Goal: Information Seeking & Learning: Learn about a topic

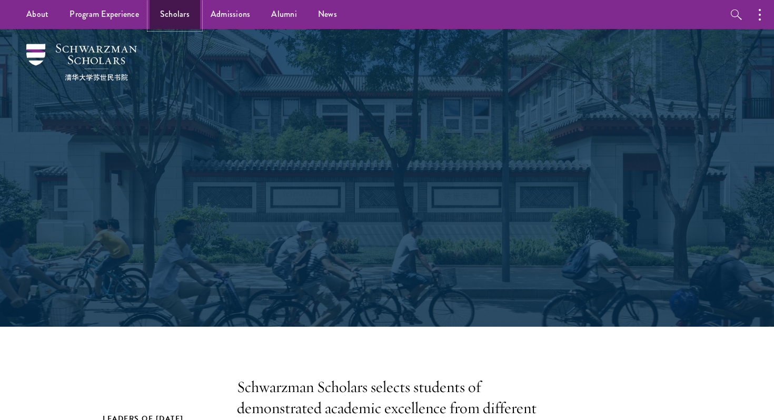
click at [180, 23] on link "Scholars" at bounding box center [175, 14] width 51 height 29
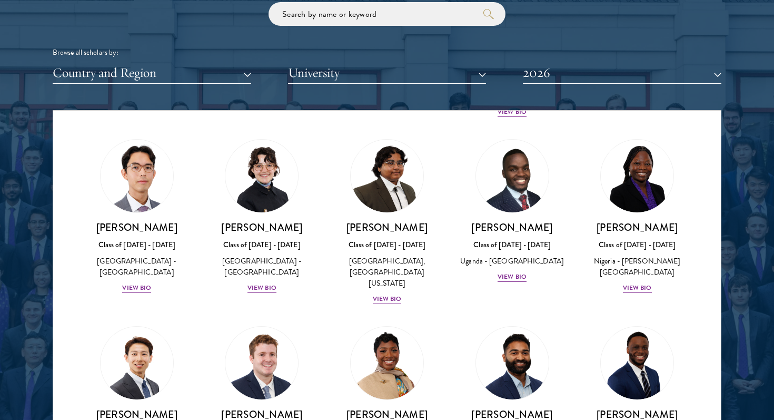
scroll to position [4796, 0]
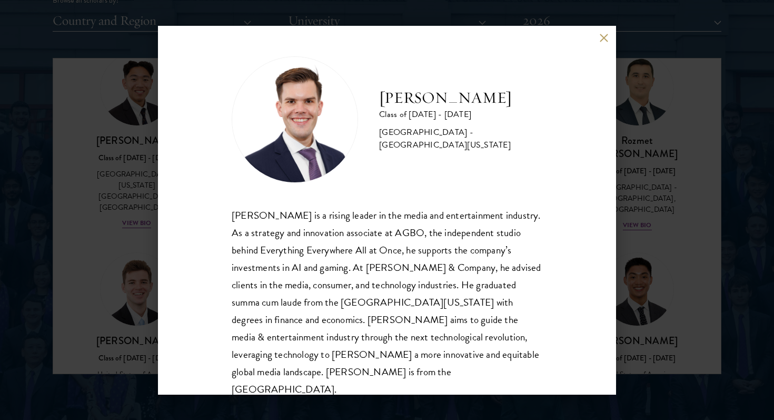
scroll to position [1343, 0]
click at [604, 41] on button at bounding box center [604, 38] width 9 height 9
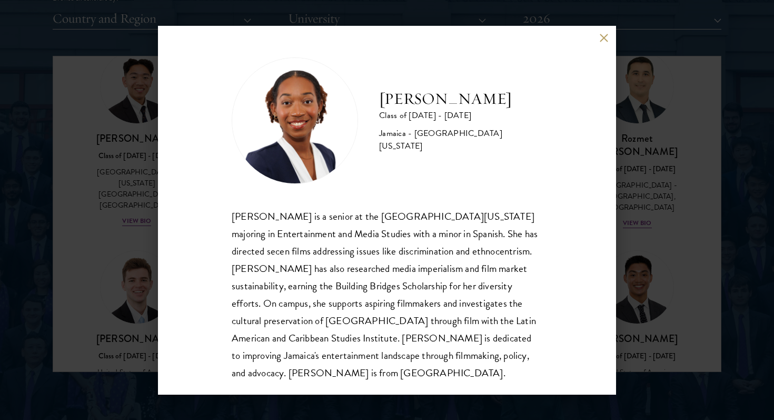
scroll to position [1, 0]
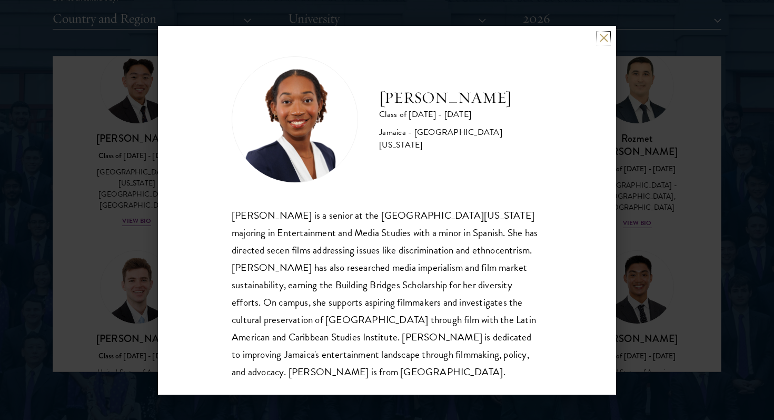
click at [602, 39] on button at bounding box center [604, 38] width 9 height 9
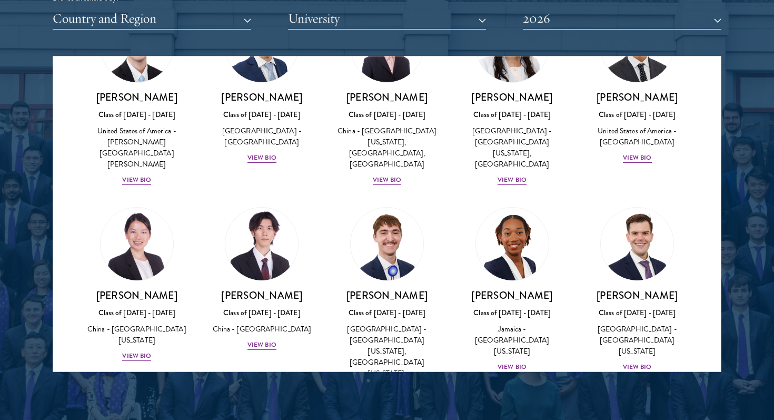
scroll to position [5038, 0]
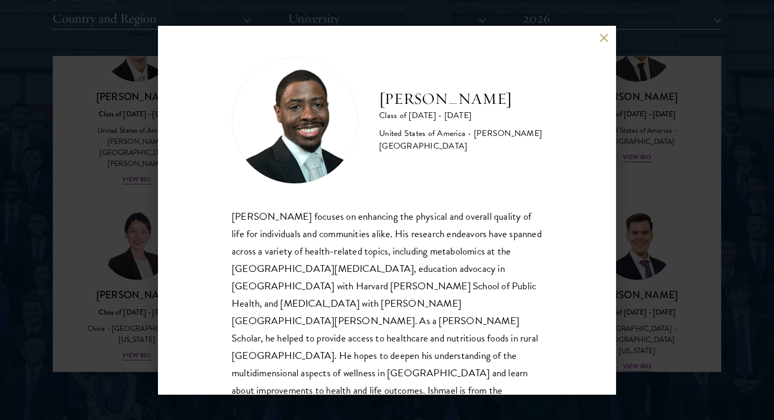
scroll to position [1, 0]
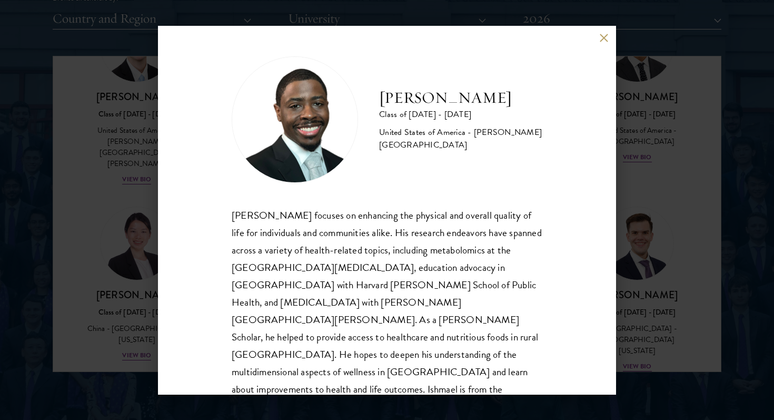
click at [606, 33] on div "[PERSON_NAME] Class of [DATE] - [DATE] [GEOGRAPHIC_DATA] - [PERSON_NAME][GEOGRA…" at bounding box center [387, 210] width 458 height 369
click at [605, 36] on button at bounding box center [604, 38] width 9 height 9
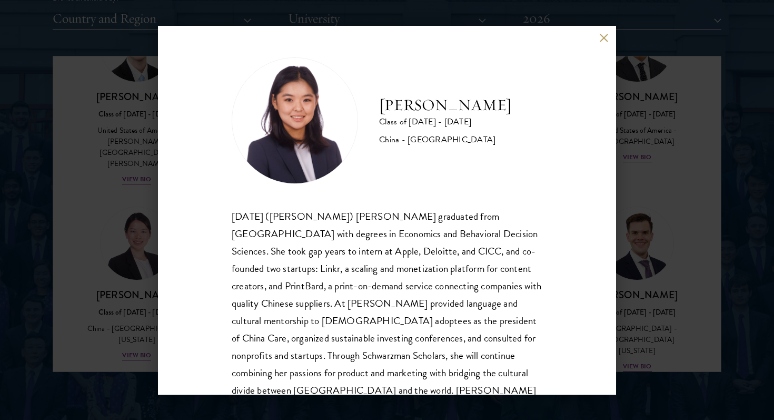
scroll to position [36, 0]
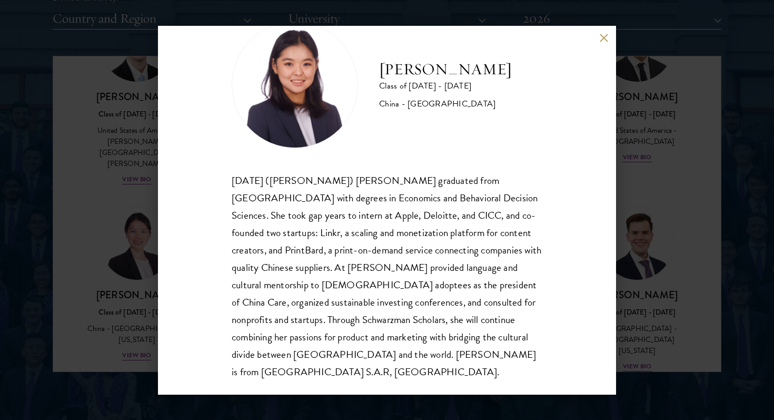
click at [417, 198] on div "[DATE] ([PERSON_NAME]) [PERSON_NAME] graduated from [GEOGRAPHIC_DATA] with degr…" at bounding box center [387, 276] width 311 height 209
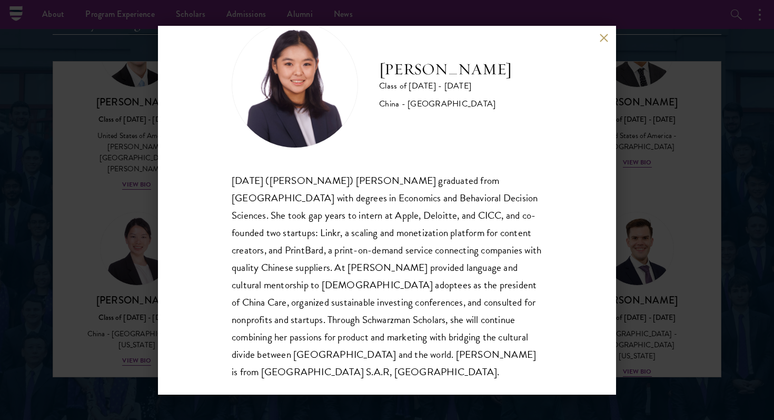
scroll to position [1336, 0]
click at [604, 37] on button at bounding box center [604, 38] width 9 height 9
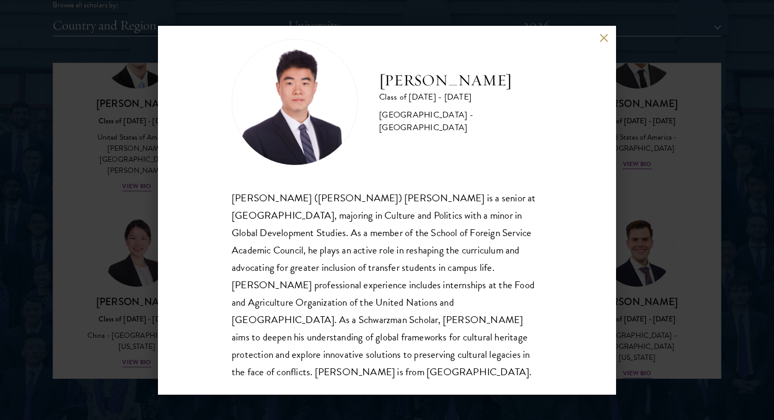
scroll to position [1346, 0]
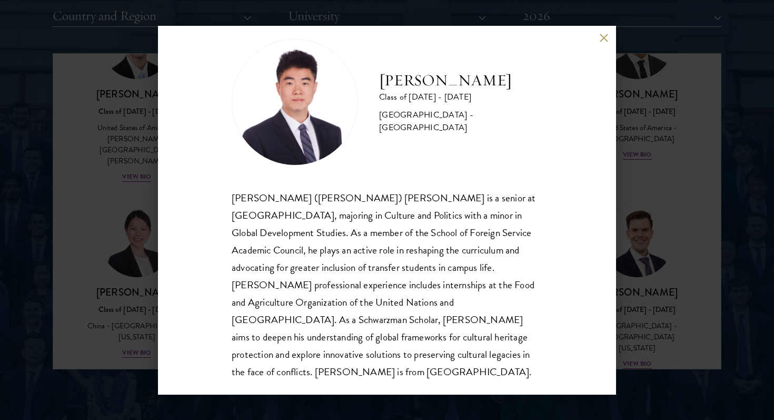
click at [602, 36] on button at bounding box center [604, 38] width 9 height 9
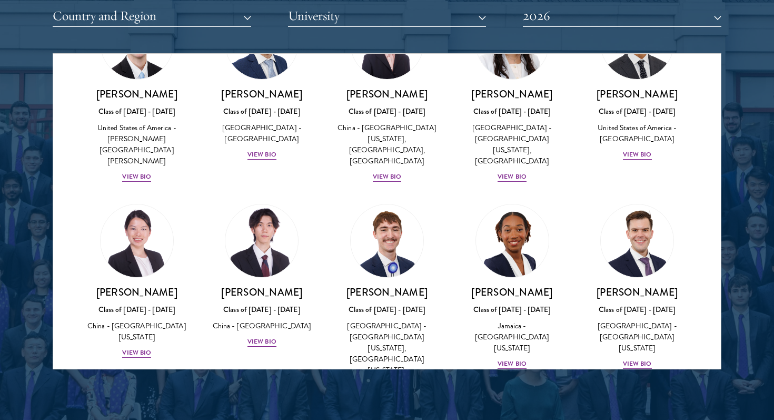
scroll to position [5041, 0]
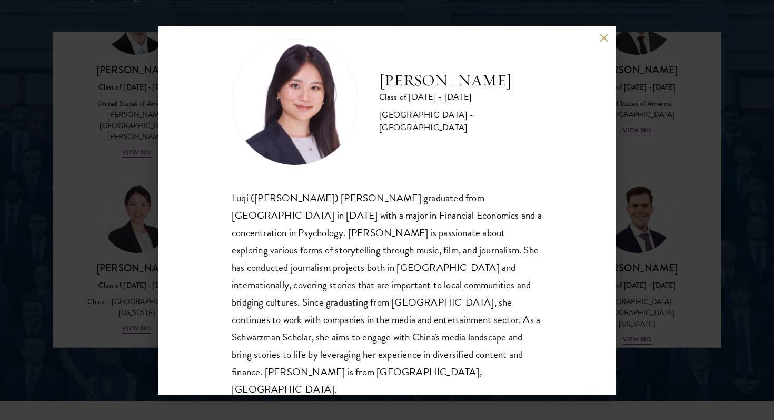
scroll to position [1368, 0]
click at [601, 44] on div "[PERSON_NAME] Class of [DATE] - [DATE] [GEOGRAPHIC_DATA] - [GEOGRAPHIC_DATA] Lu…" at bounding box center [387, 210] width 458 height 369
click at [603, 34] on button at bounding box center [604, 38] width 9 height 9
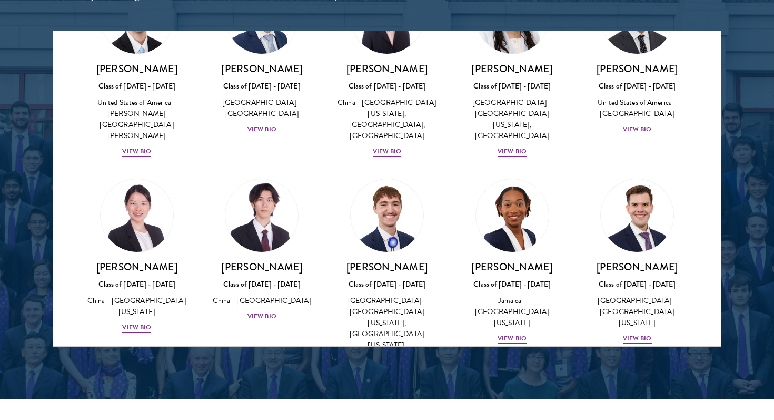
scroll to position [5122, 0]
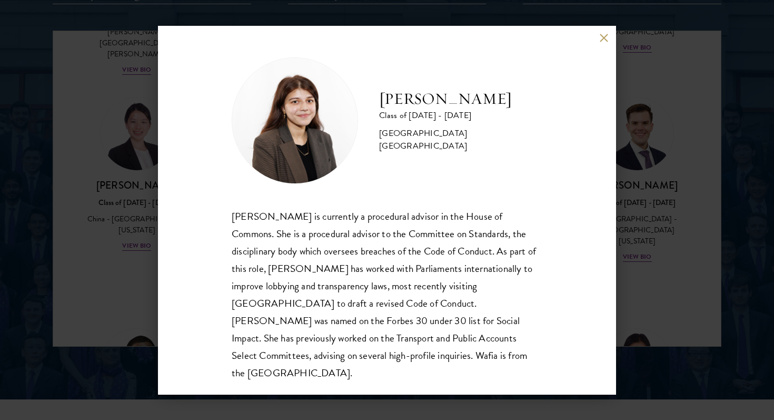
scroll to position [1, 0]
click at [606, 42] on div "[PERSON_NAME] Class of [DATE] - [DATE] [GEOGRAPHIC_DATA] - [GEOGRAPHIC_DATA] [G…" at bounding box center [387, 210] width 458 height 369
click at [604, 38] on button at bounding box center [604, 38] width 9 height 9
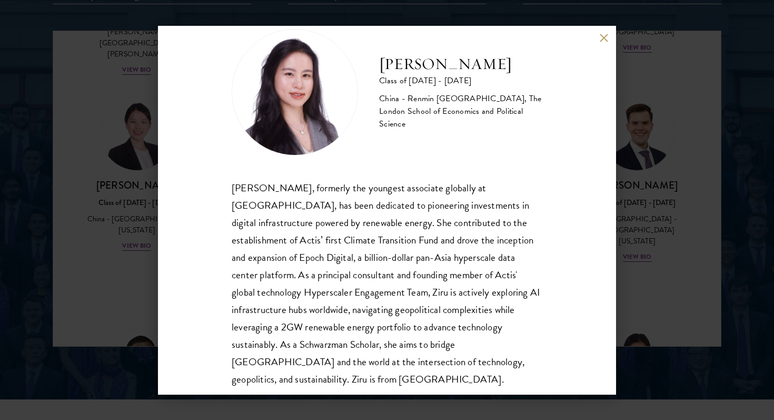
scroll to position [26, 0]
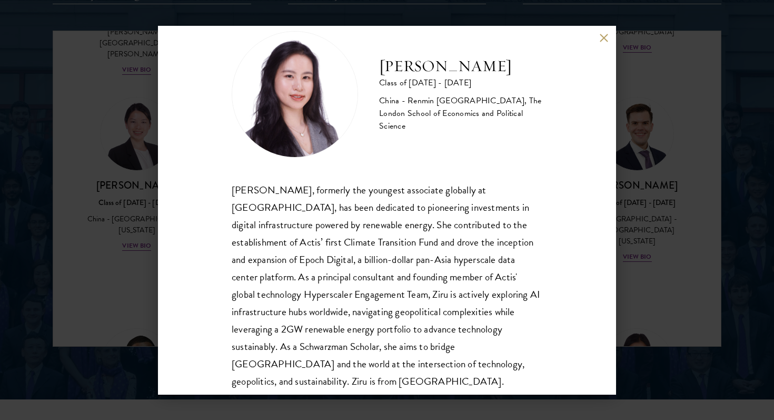
click at [494, 203] on div "[PERSON_NAME], formerly the youngest associate globally at [GEOGRAPHIC_DATA], h…" at bounding box center [387, 285] width 311 height 209
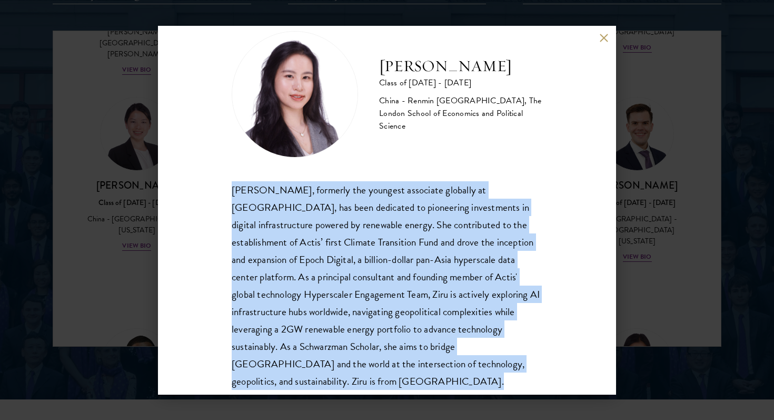
click at [494, 203] on div "[PERSON_NAME], formerly the youngest associate globally at [GEOGRAPHIC_DATA], h…" at bounding box center [387, 285] width 311 height 209
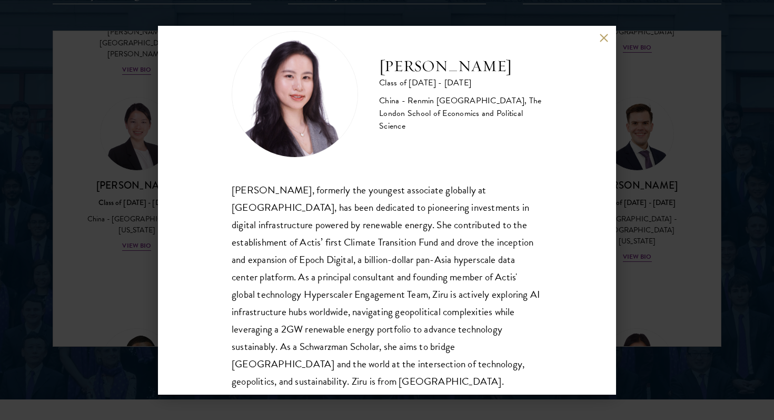
click at [494, 203] on div "[PERSON_NAME], formerly the youngest associate globally at [GEOGRAPHIC_DATA], h…" at bounding box center [387, 285] width 311 height 209
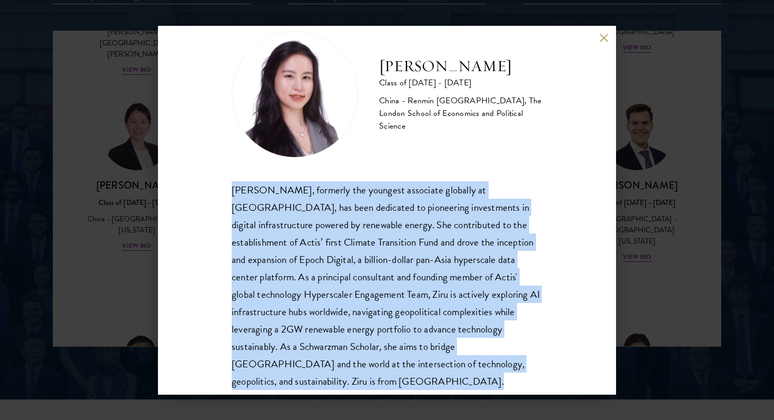
click at [547, 289] on div "[PERSON_NAME] Class of [DATE] - [DATE] [GEOGRAPHIC_DATA] - Renmin [GEOGRAPHIC_D…" at bounding box center [387, 210] width 458 height 369
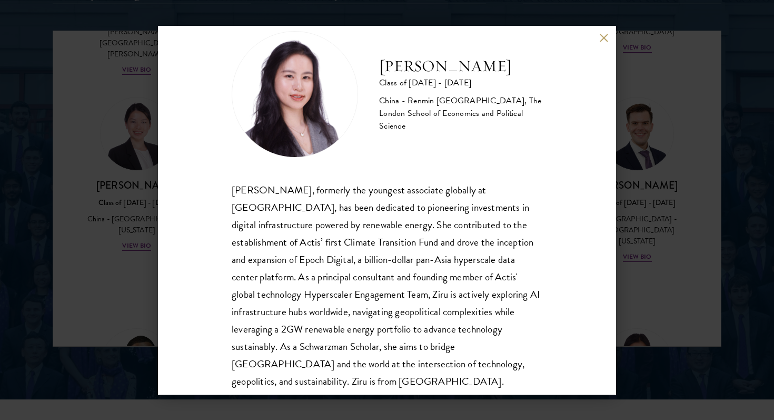
click at [547, 289] on div "[PERSON_NAME] Class of [DATE] - [DATE] [GEOGRAPHIC_DATA] - Renmin [GEOGRAPHIC_D…" at bounding box center [387, 210] width 458 height 369
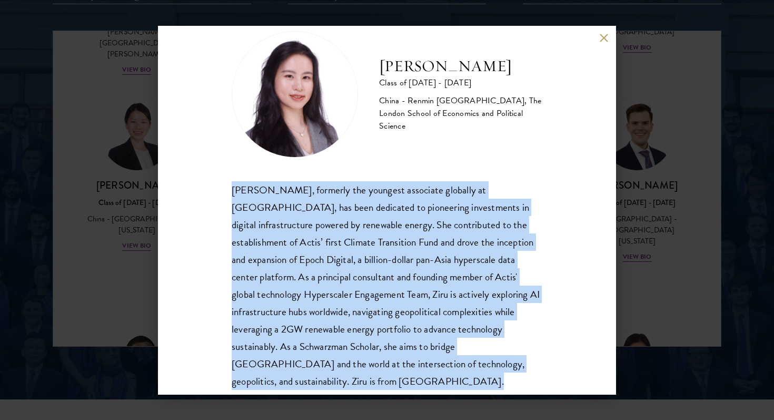
click at [547, 289] on div "[PERSON_NAME] Class of [DATE] - [DATE] [GEOGRAPHIC_DATA] - Renmin [GEOGRAPHIC_D…" at bounding box center [387, 210] width 458 height 369
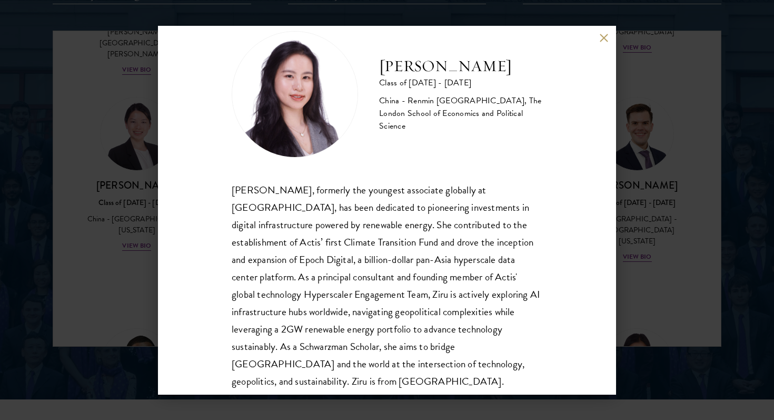
click at [547, 289] on div "[PERSON_NAME] Class of [DATE] - [DATE] [GEOGRAPHIC_DATA] - Renmin [GEOGRAPHIC_D…" at bounding box center [387, 210] width 458 height 369
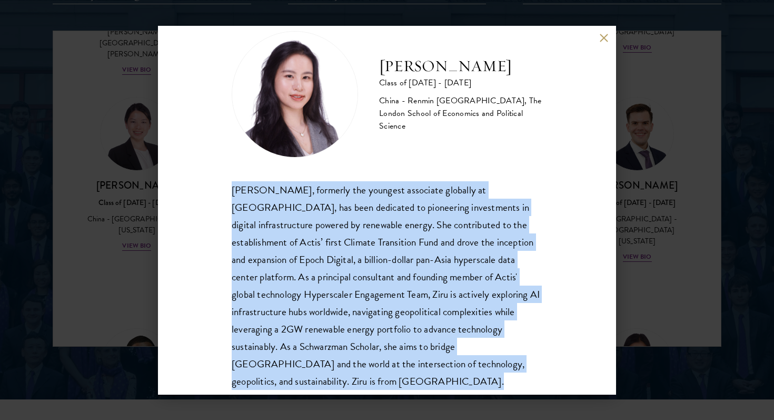
scroll to position [31, 0]
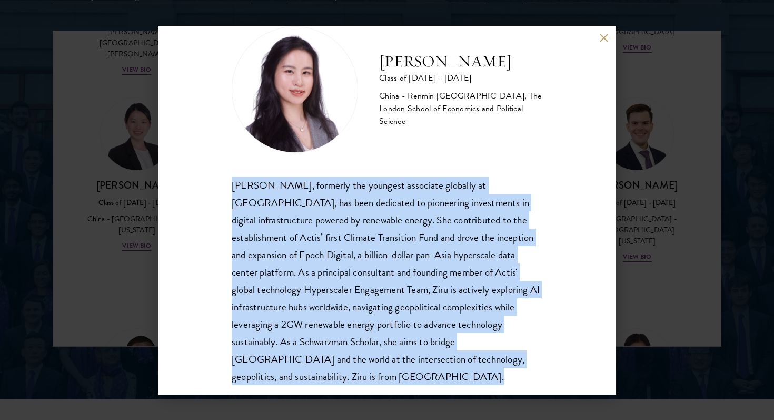
click at [547, 289] on div "[PERSON_NAME] Class of [DATE] - [DATE] [GEOGRAPHIC_DATA] - Renmin [GEOGRAPHIC_D…" at bounding box center [387, 210] width 458 height 369
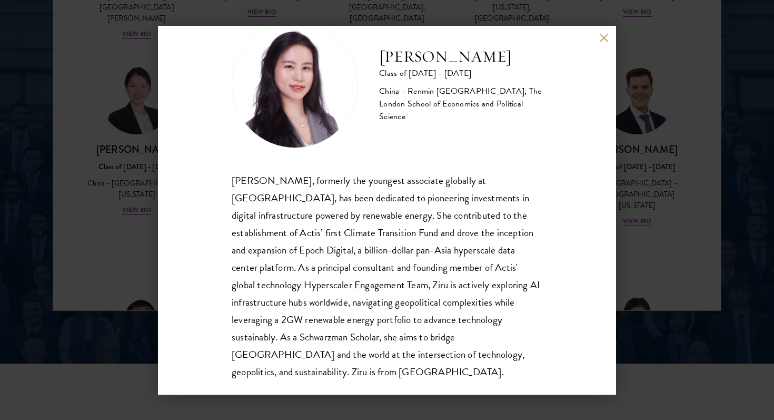
scroll to position [1405, 0]
click at [604, 43] on div "[PERSON_NAME] Class of [DATE] - [DATE] [GEOGRAPHIC_DATA] - Renmin [GEOGRAPHIC_D…" at bounding box center [387, 210] width 458 height 369
click at [604, 36] on button at bounding box center [604, 38] width 9 height 9
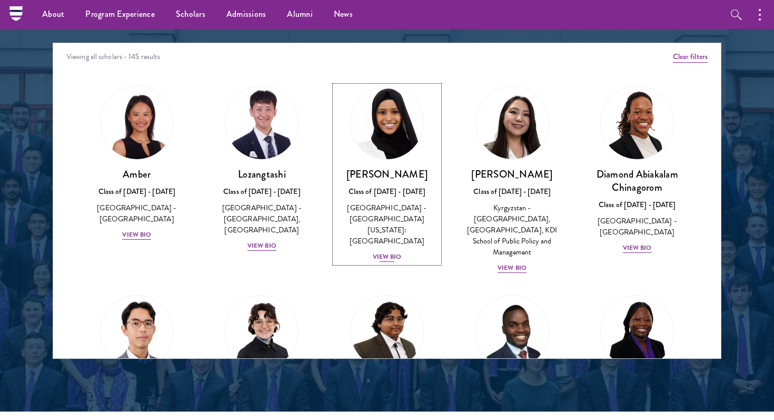
click at [393, 138] on img at bounding box center [387, 123] width 80 height 80
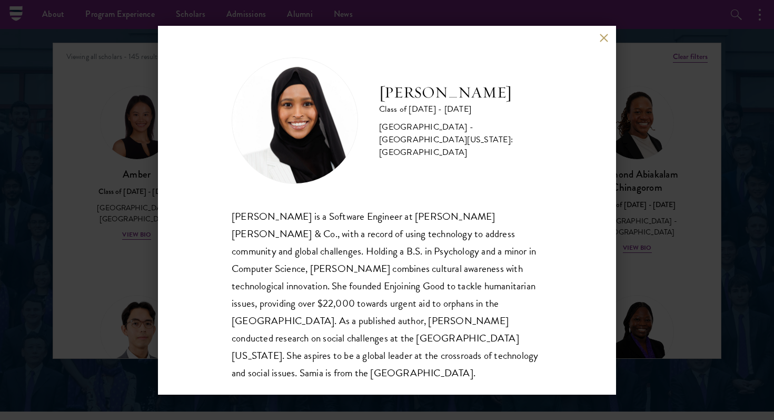
scroll to position [1, 0]
click at [602, 41] on button at bounding box center [604, 38] width 9 height 9
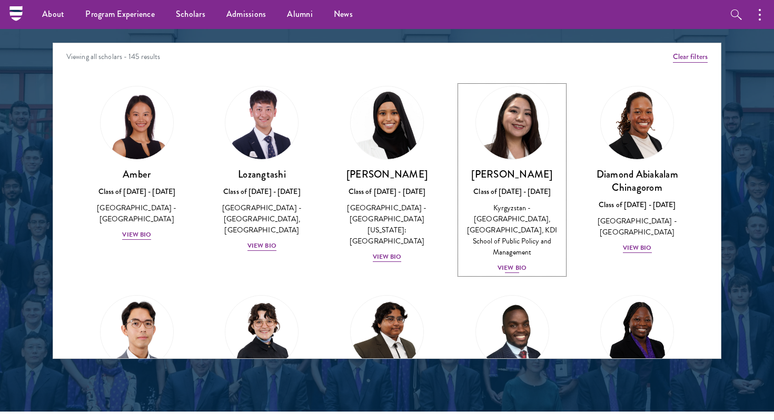
click at [519, 94] on img at bounding box center [513, 123] width 80 height 80
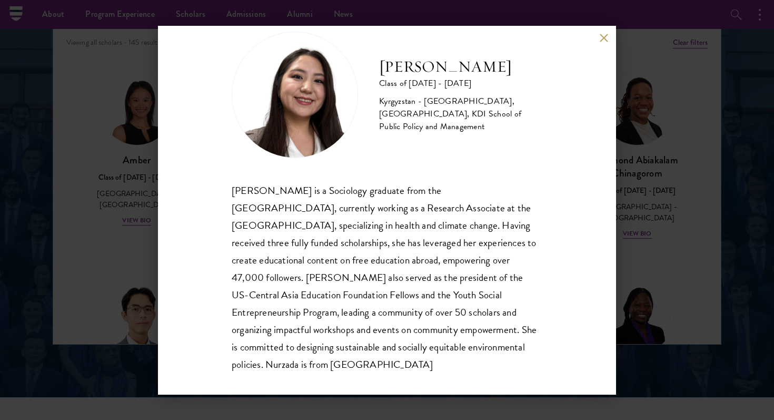
scroll to position [36, 0]
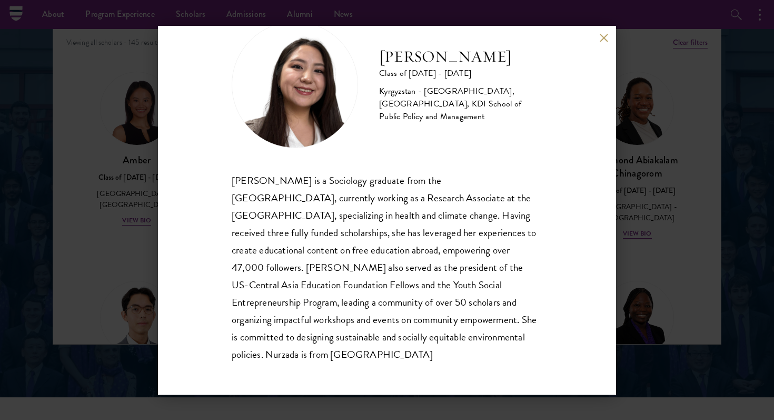
click at [604, 35] on button at bounding box center [604, 38] width 9 height 9
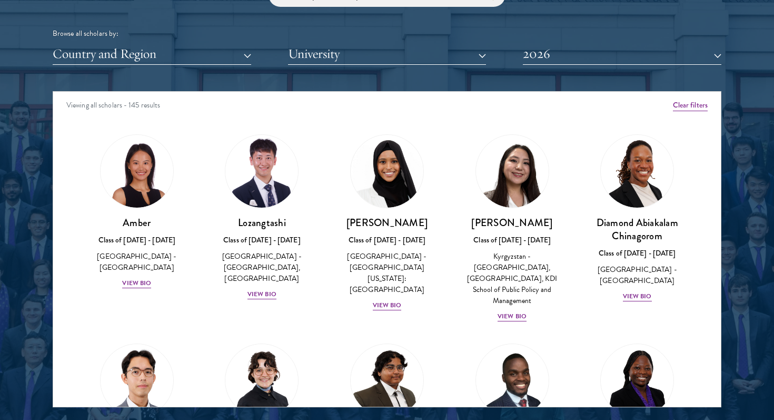
scroll to position [2033, 0]
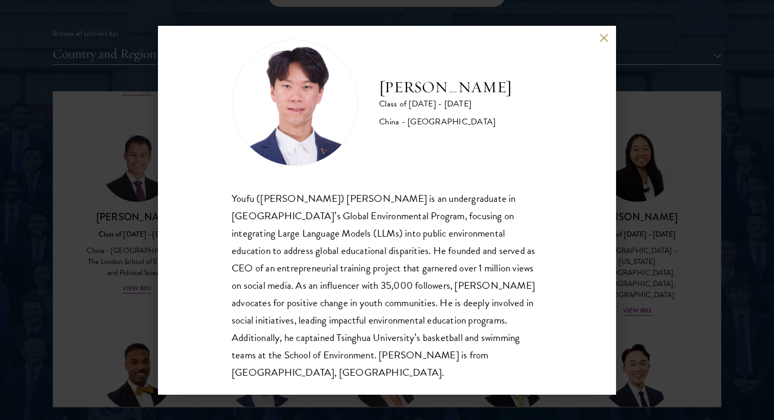
scroll to position [18, 0]
click at [603, 35] on button at bounding box center [604, 38] width 9 height 9
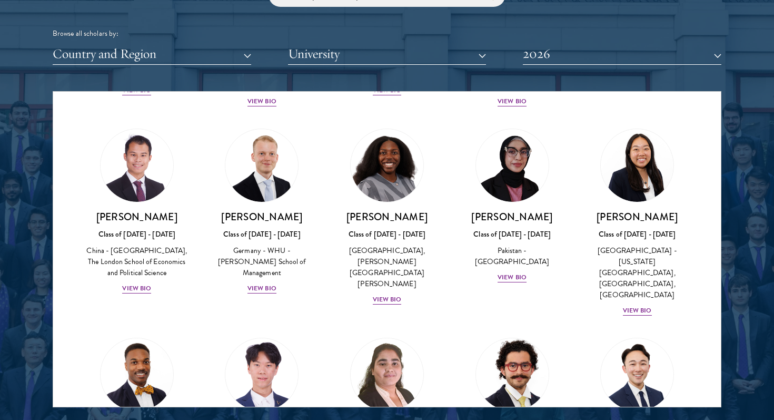
scroll to position [2220, 0]
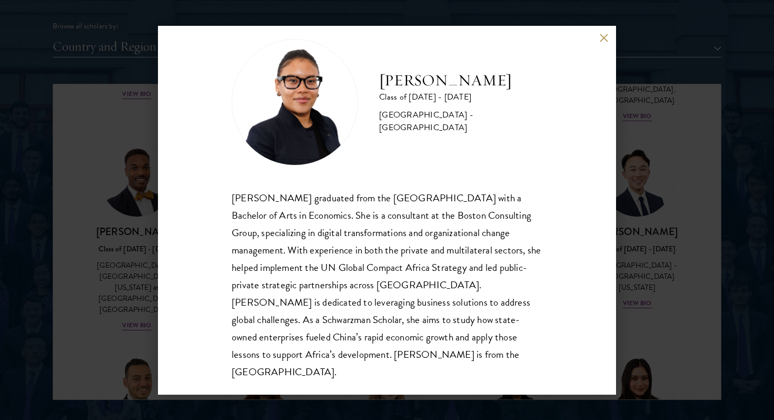
scroll to position [1318, 0]
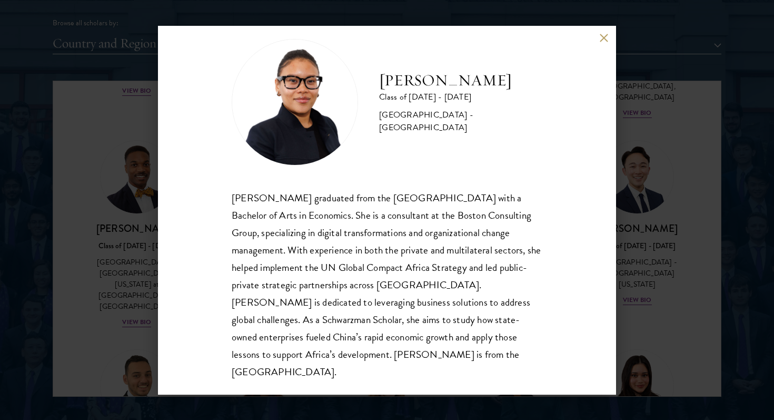
click at [603, 38] on button at bounding box center [604, 38] width 9 height 9
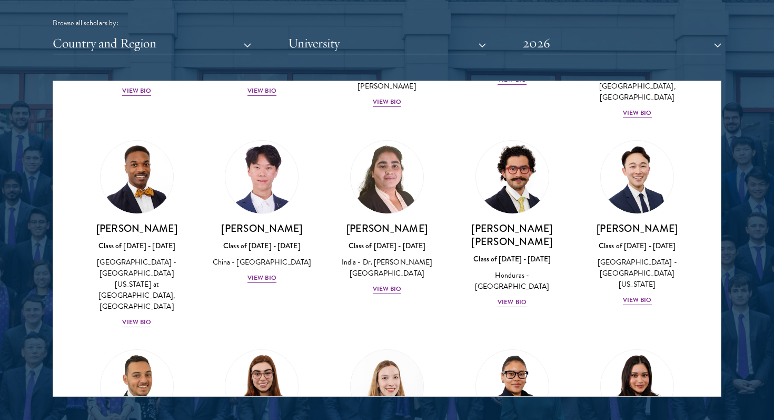
click at [578, 339] on div "[PERSON_NAME] Class of [DATE] - [DATE] [GEOGRAPHIC_DATA] - [GEOGRAPHIC_DATA] Vi…" at bounding box center [637, 427] width 125 height 176
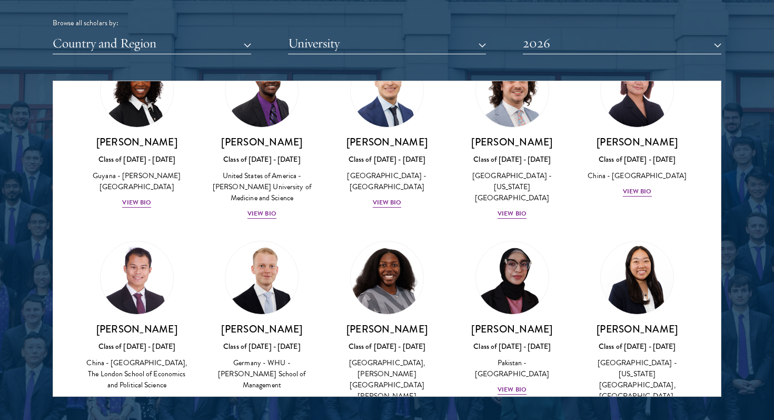
scroll to position [1897, 0]
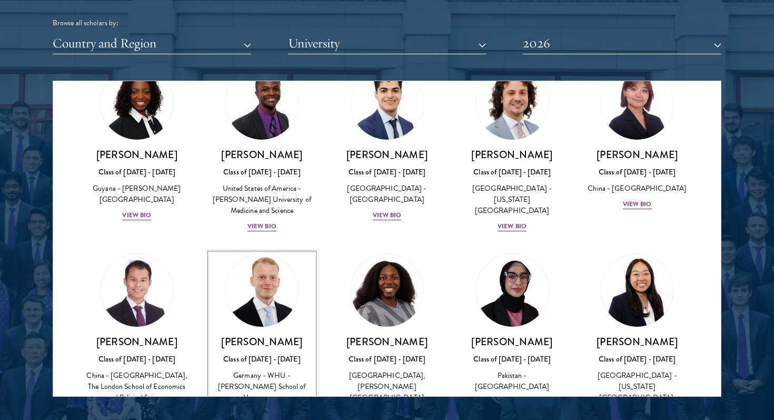
click at [262, 354] on div "Class of [DATE] - [DATE]" at bounding box center [262, 359] width 104 height 11
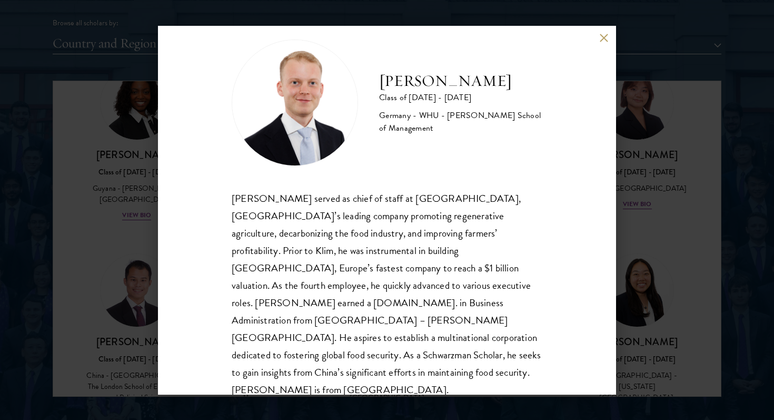
scroll to position [18, 0]
click at [606, 37] on button at bounding box center [604, 38] width 9 height 9
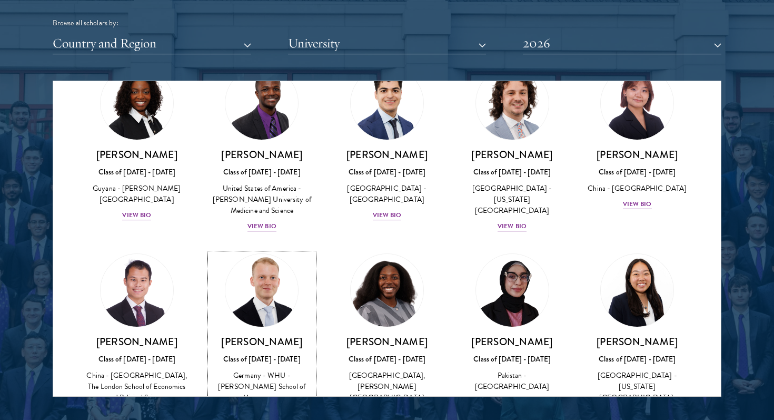
click at [276, 335] on h3 "[PERSON_NAME]" at bounding box center [262, 341] width 104 height 13
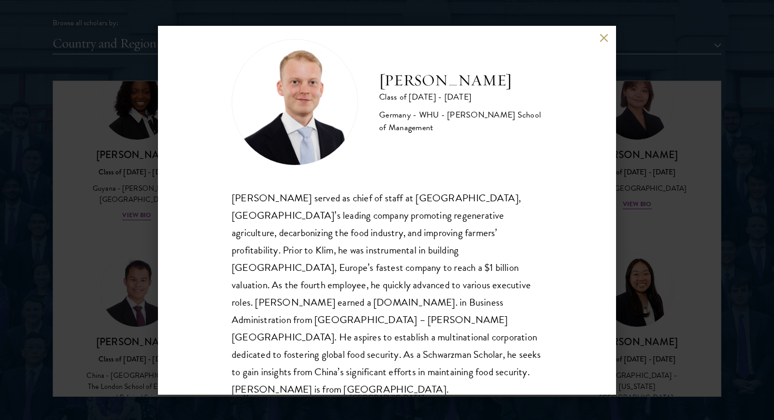
scroll to position [17, 0]
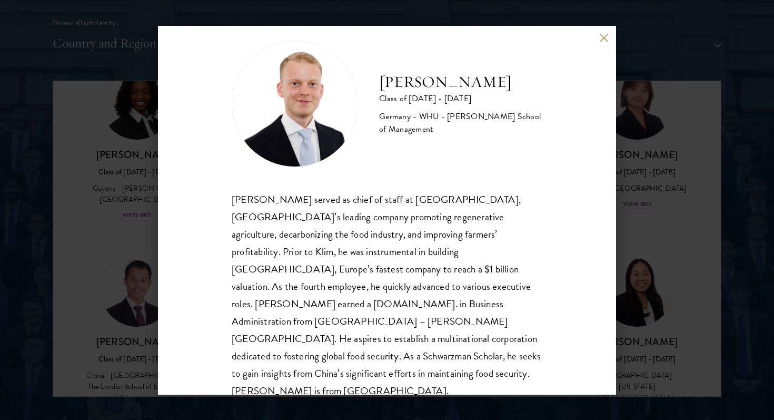
click at [603, 38] on button at bounding box center [604, 38] width 9 height 9
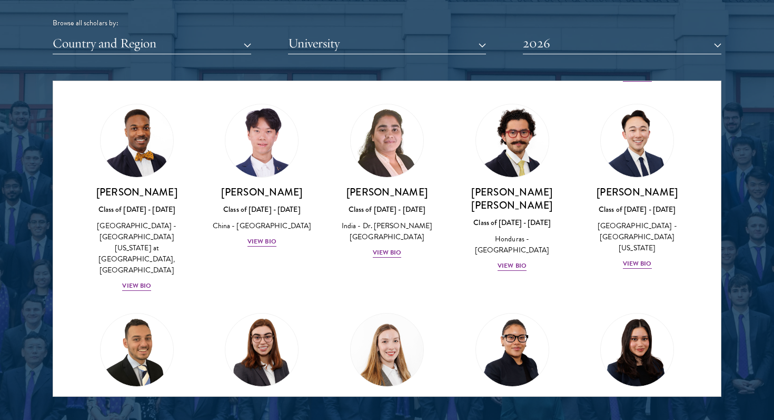
scroll to position [2274, 0]
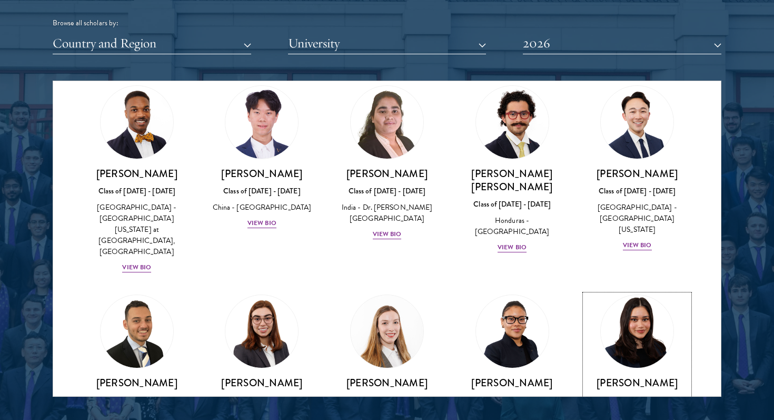
click at [629, 295] on link "[PERSON_NAME] Class of [DATE] - [DATE] [GEOGRAPHIC_DATA] - [GEOGRAPHIC_DATA] Vi…" at bounding box center [637, 372] width 104 height 155
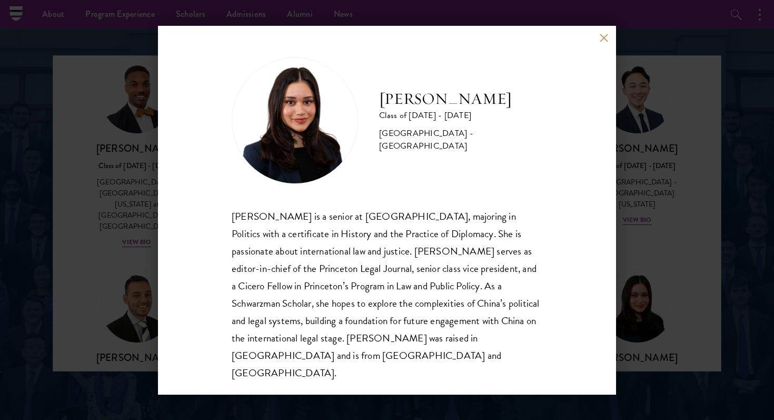
scroll to position [1342, 0]
click at [603, 43] on button at bounding box center [604, 38] width 9 height 9
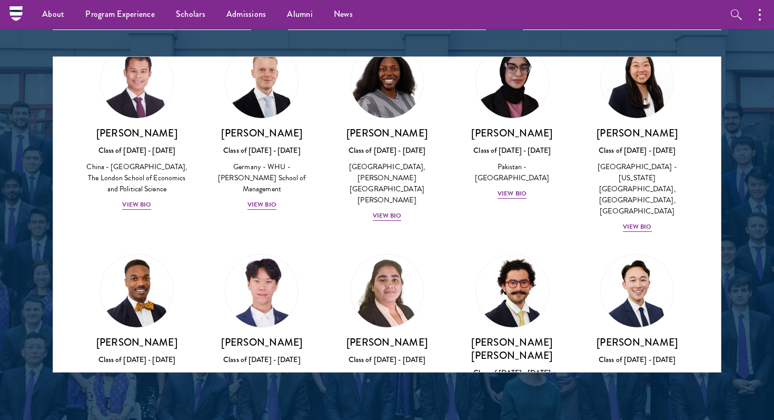
scroll to position [2080, 0]
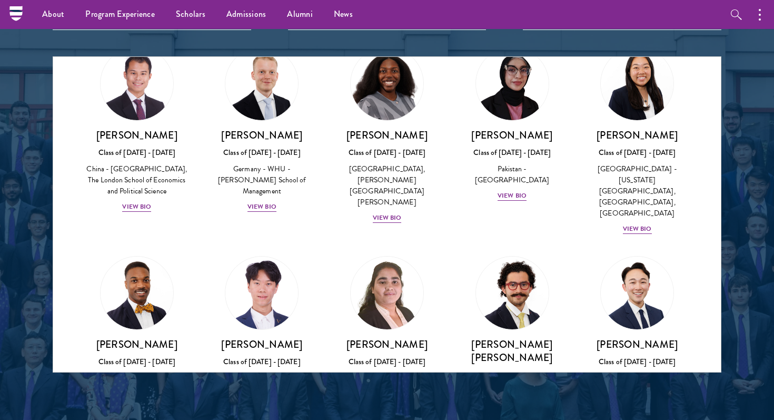
click at [574, 246] on div "[PERSON_NAME] [PERSON_NAME] Class of [DATE] - [DATE] [GEOGRAPHIC_DATA] - [GEOGR…" at bounding box center [512, 340] width 125 height 189
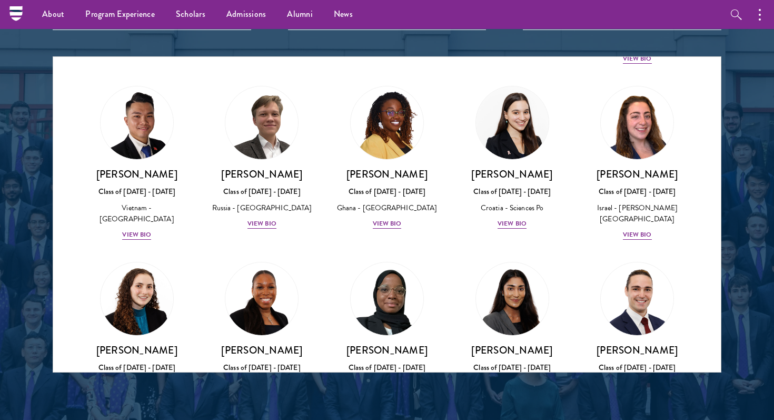
scroll to position [171, 0]
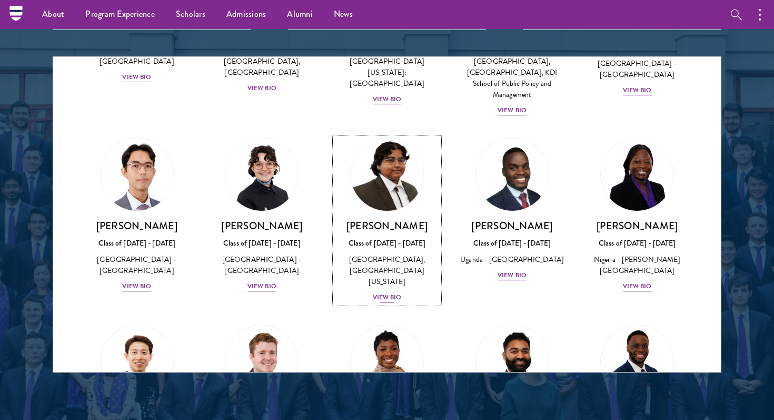
click at [398, 197] on img at bounding box center [387, 174] width 80 height 80
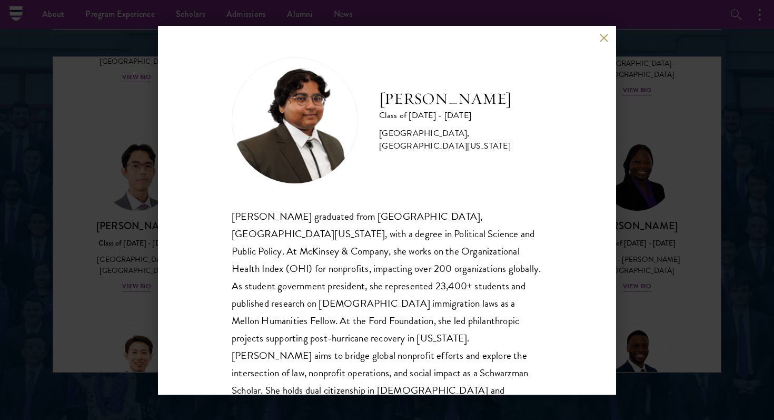
scroll to position [18, 0]
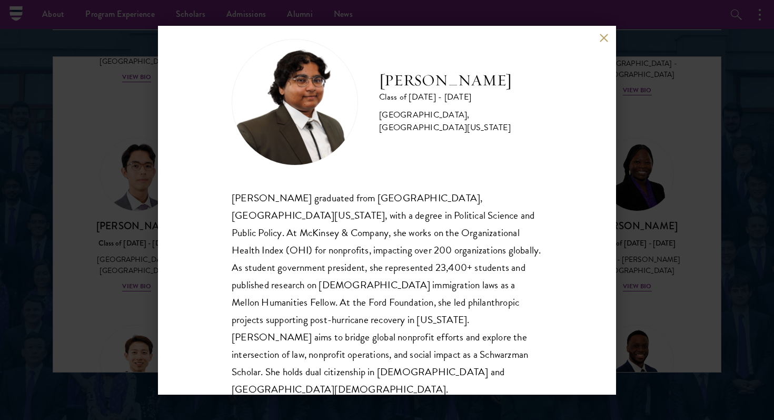
click at [561, 218] on div "[PERSON_NAME] Class of [DATE] - [DATE] [GEOGRAPHIC_DATA] - [GEOGRAPHIC_DATA], […" at bounding box center [387, 210] width 458 height 369
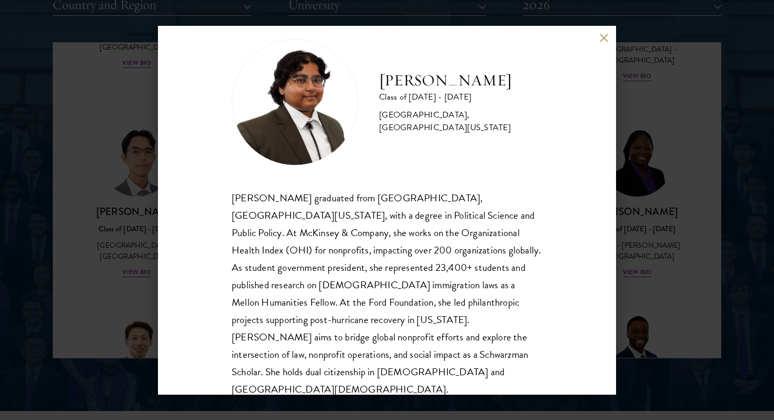
scroll to position [1362, 0]
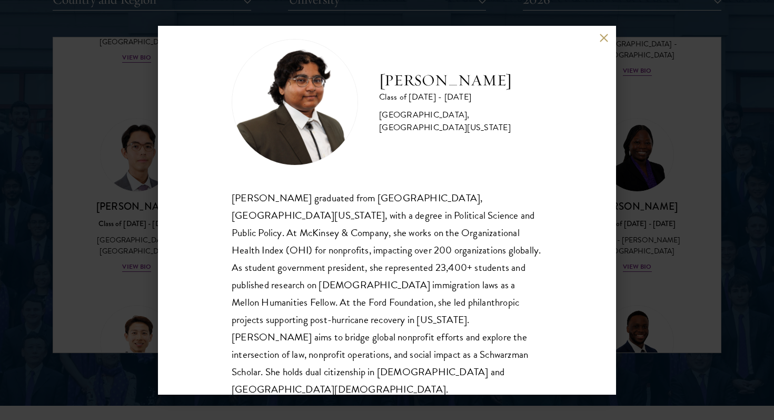
click at [606, 35] on button at bounding box center [604, 38] width 9 height 9
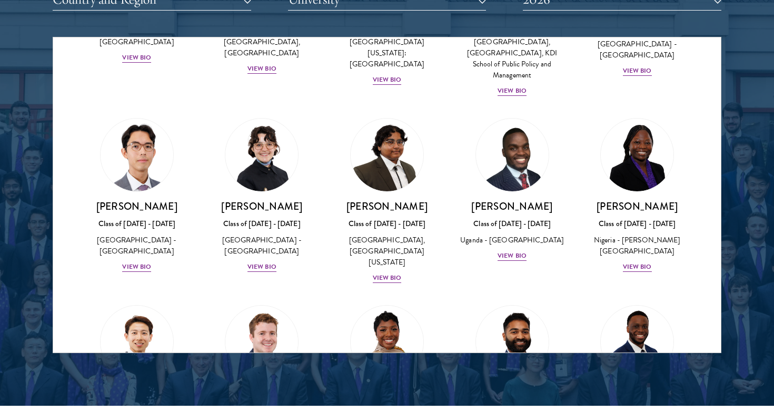
click at [263, 158] on img at bounding box center [262, 155] width 80 height 80
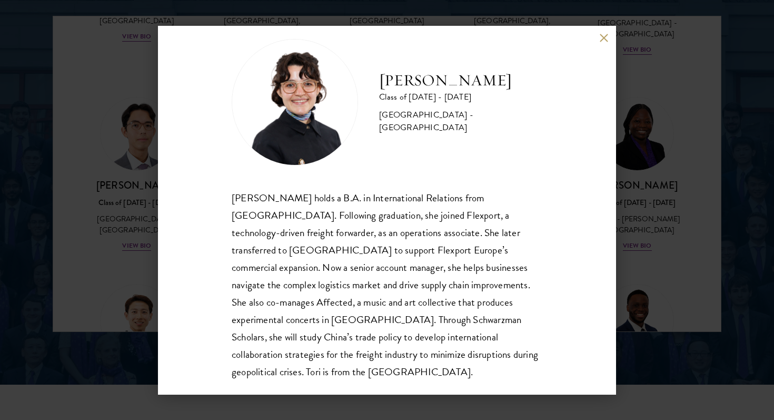
scroll to position [1382, 0]
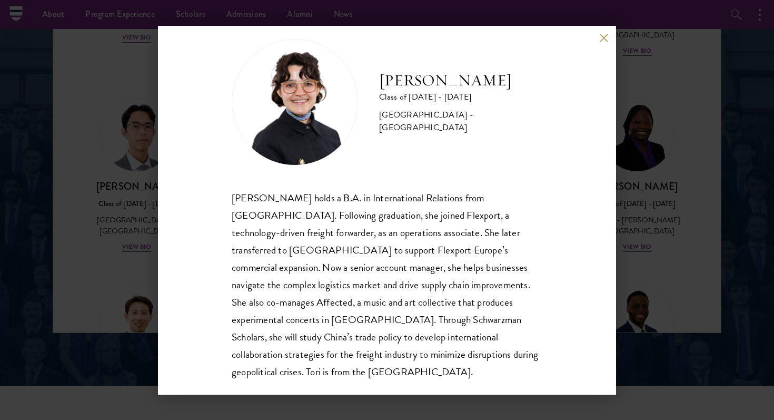
click at [603, 36] on button at bounding box center [604, 38] width 9 height 9
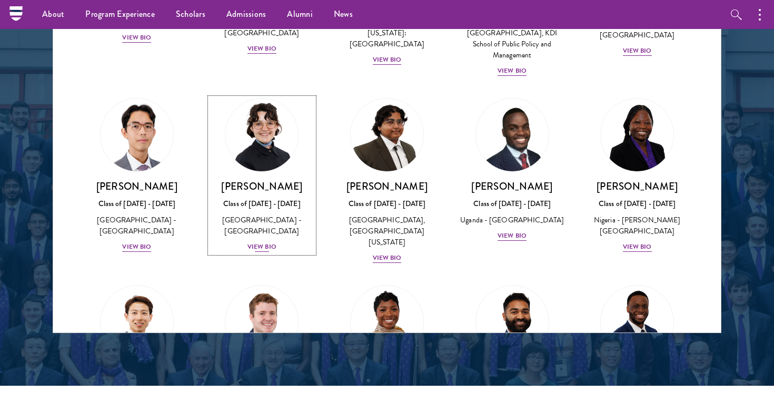
click at [297, 135] on img at bounding box center [262, 135] width 80 height 80
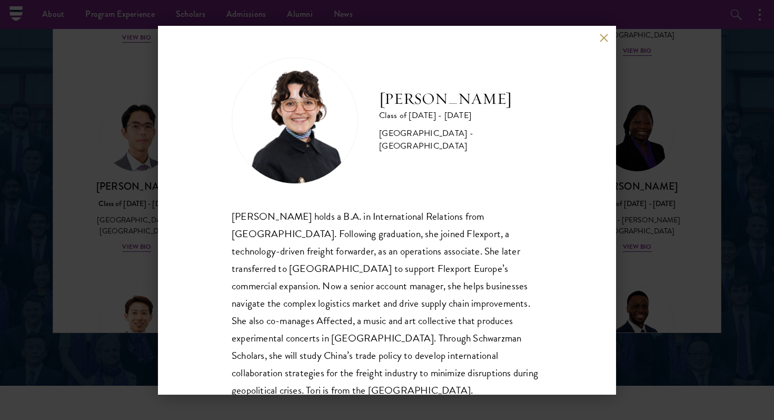
click at [607, 38] on button at bounding box center [604, 38] width 9 height 9
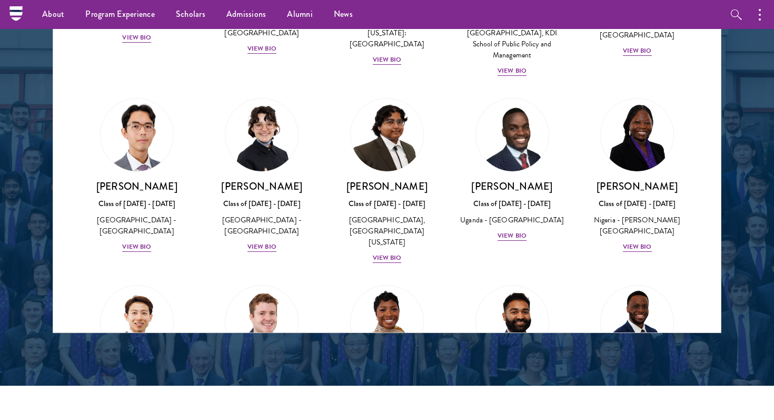
click at [691, 229] on div "[PERSON_NAME] Class of [DATE] - [DATE] [GEOGRAPHIC_DATA] - [PERSON_NAME][GEOGRA…" at bounding box center [637, 175] width 125 height 176
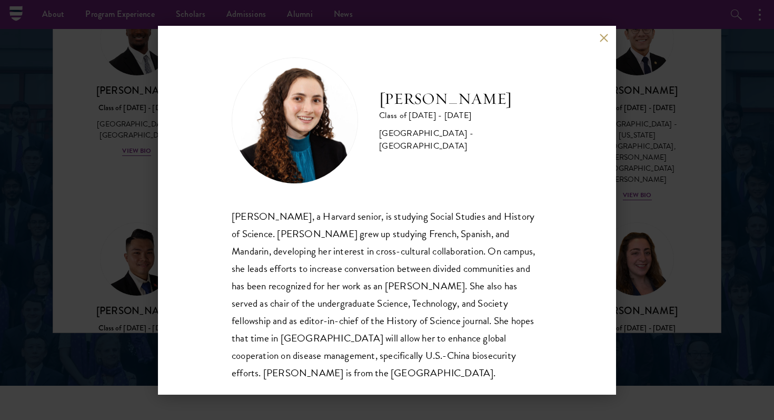
click at [555, 215] on div "[PERSON_NAME] Class of [DATE] - [DATE] [GEOGRAPHIC_DATA] - [GEOGRAPHIC_DATA] [P…" at bounding box center [387, 210] width 458 height 369
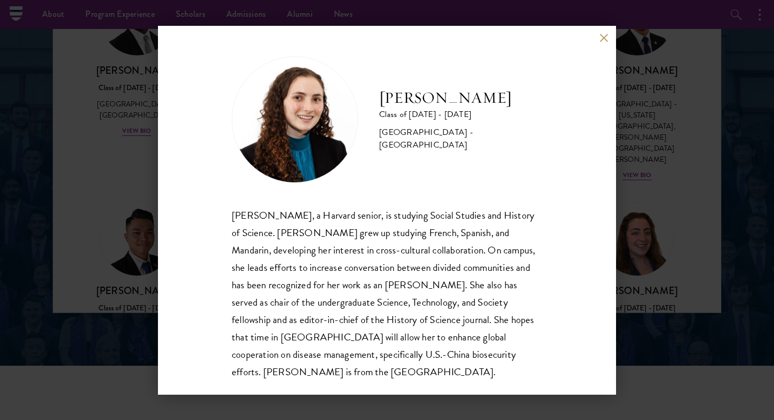
scroll to position [1397, 0]
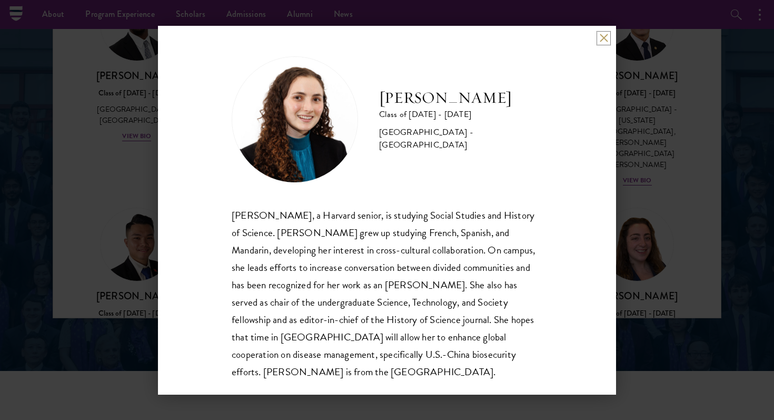
click at [606, 40] on button at bounding box center [604, 38] width 9 height 9
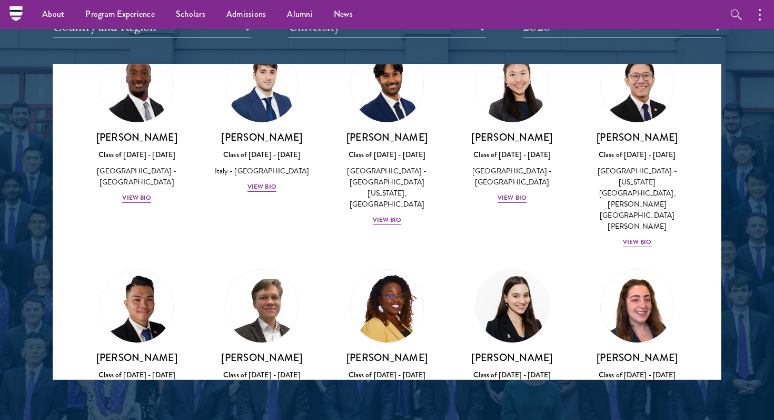
scroll to position [1332, 0]
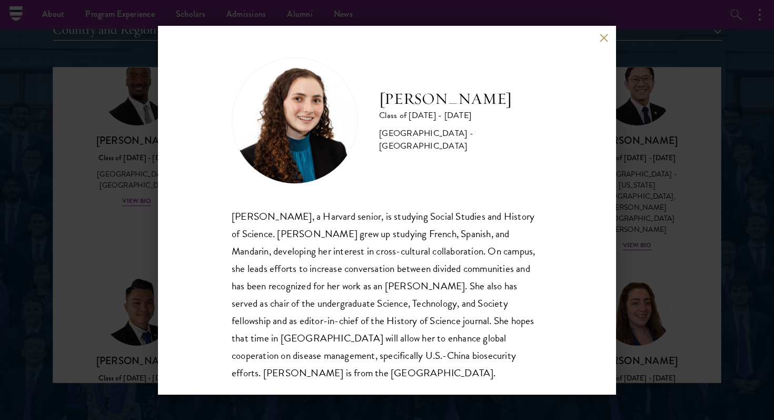
scroll to position [1, 0]
click at [605, 34] on button at bounding box center [604, 38] width 9 height 9
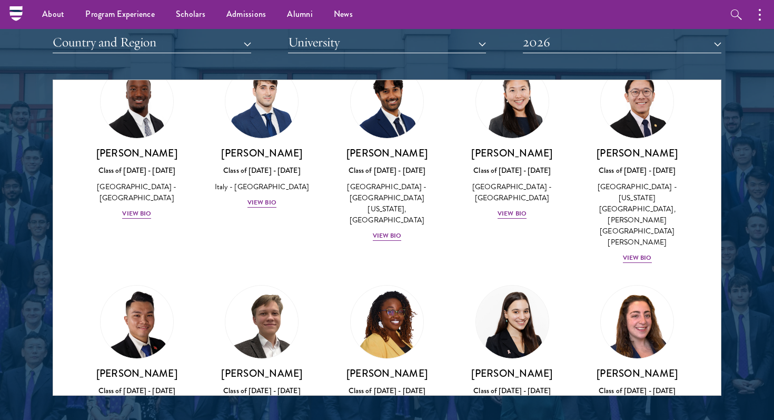
scroll to position [1317, 0]
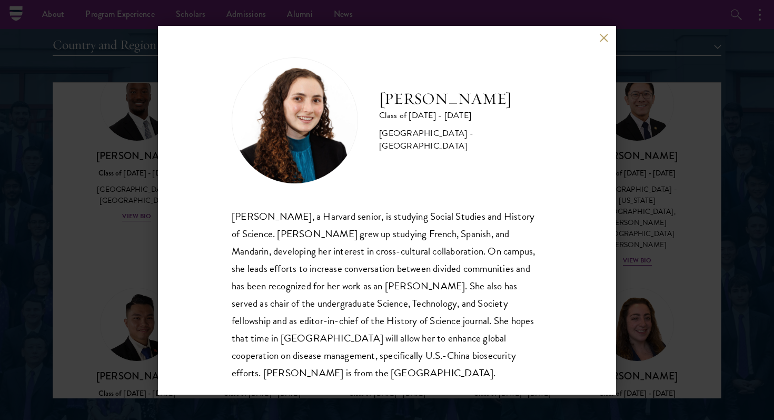
scroll to position [1, 0]
click at [603, 42] on button at bounding box center [604, 38] width 9 height 9
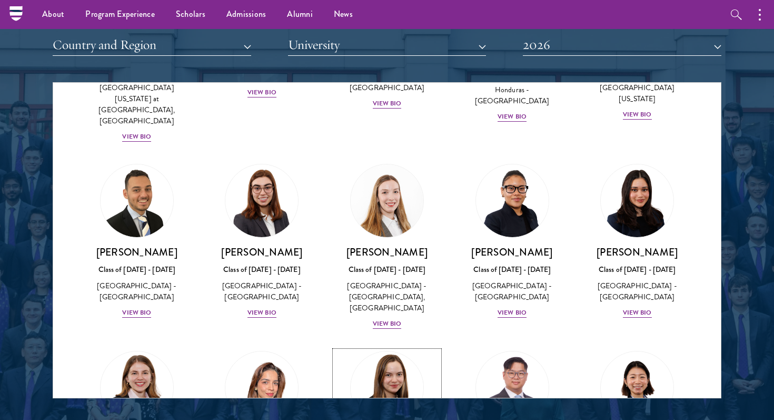
click at [388, 348] on img at bounding box center [387, 388] width 80 height 80
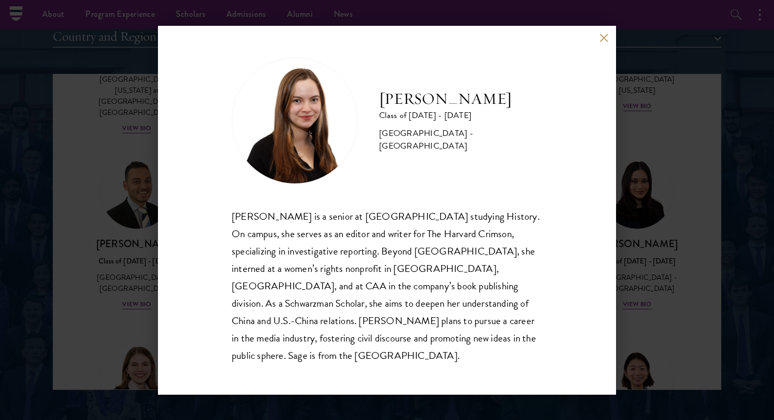
scroll to position [1318, 0]
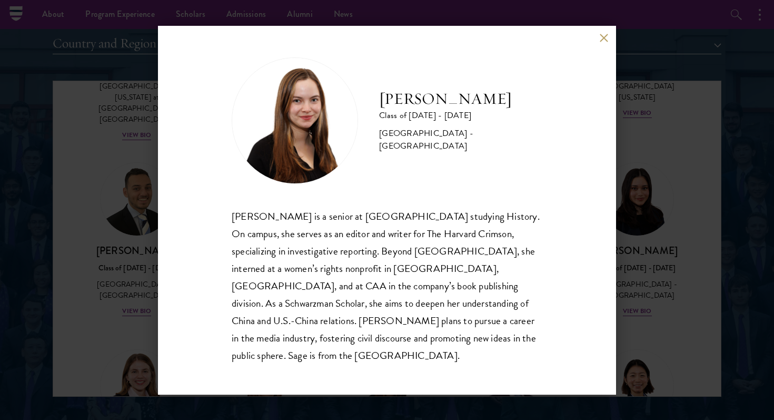
click at [604, 38] on div "[PERSON_NAME] Class of [DATE] - [DATE] [GEOGRAPHIC_DATA] - [GEOGRAPHIC_DATA] [P…" at bounding box center [387, 210] width 458 height 369
click at [602, 43] on button at bounding box center [604, 38] width 9 height 9
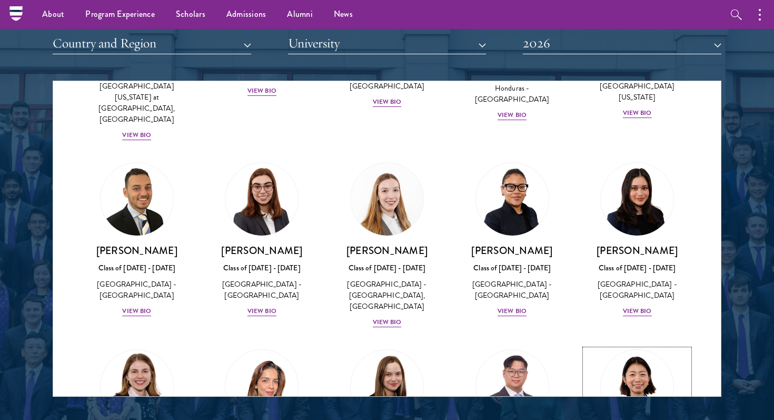
click at [672, 349] on link "[PERSON_NAME] Class of [DATE] - [DATE] [GEOGRAPHIC_DATA] - [GEOGRAPHIC_DATA] Vi…" at bounding box center [637, 426] width 104 height 155
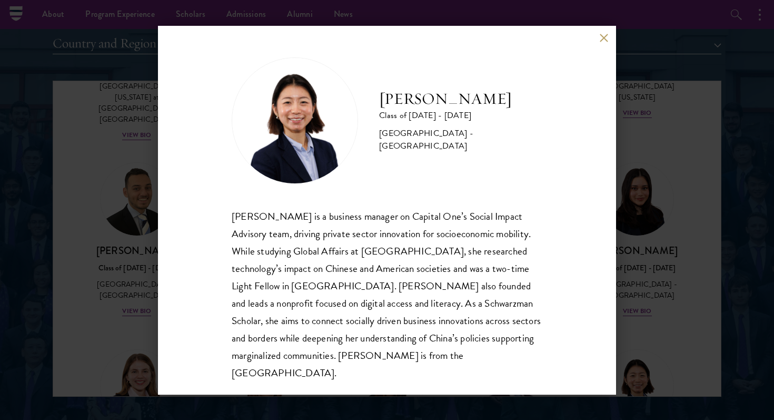
click at [608, 31] on div "[PERSON_NAME] Class of [DATE] - [DATE] [GEOGRAPHIC_DATA] - [GEOGRAPHIC_DATA] [P…" at bounding box center [387, 210] width 458 height 369
click at [603, 36] on button at bounding box center [604, 38] width 9 height 9
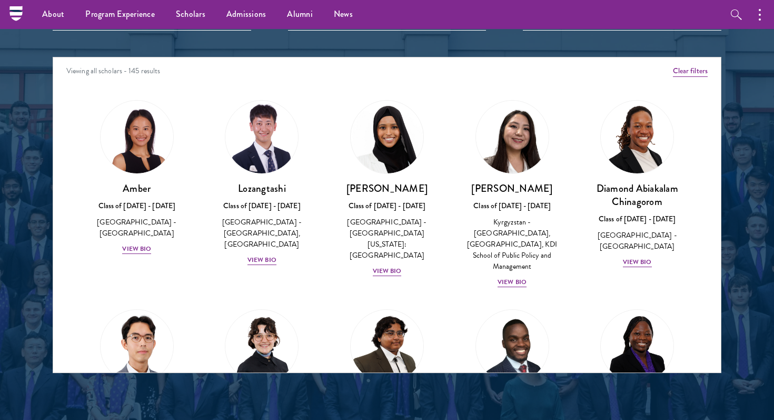
scroll to position [1341, 0]
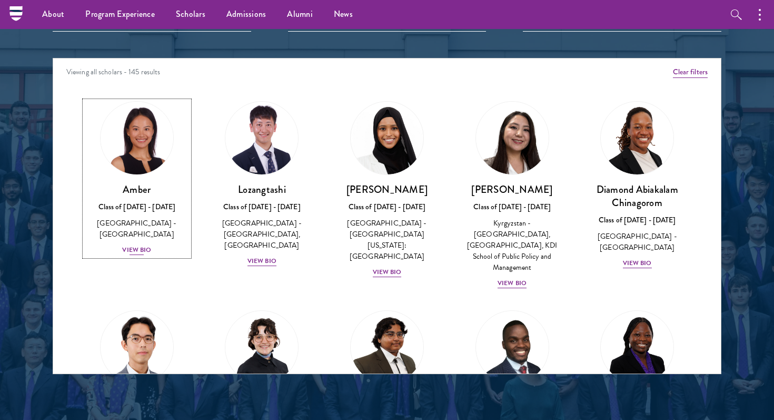
click at [141, 133] on img at bounding box center [137, 138] width 80 height 80
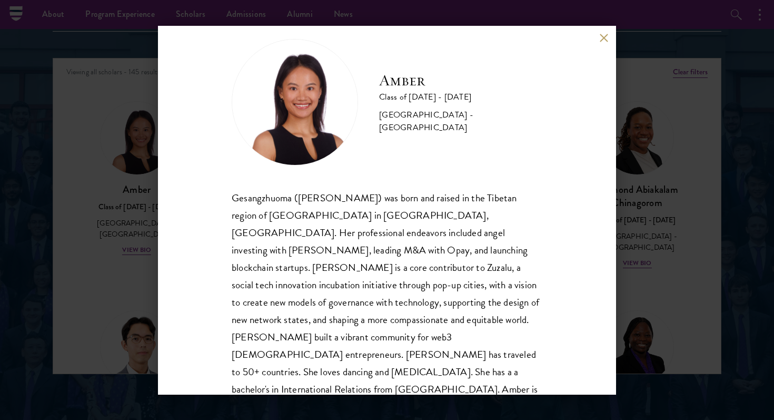
scroll to position [14, 0]
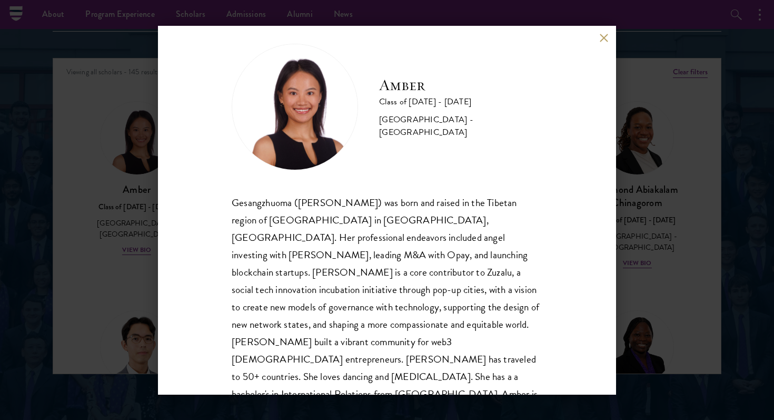
click at [575, 63] on div "Amber Class of [DATE] - [DATE] [GEOGRAPHIC_DATA] - [GEOGRAPHIC_DATA] Gesangzhuo…" at bounding box center [387, 210] width 458 height 369
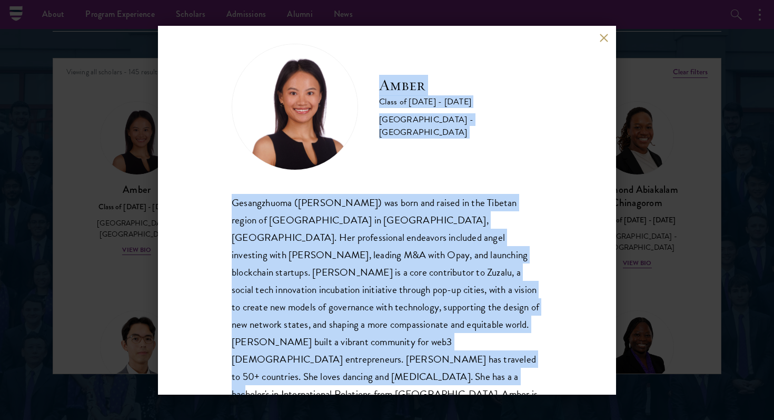
drag, startPoint x: 379, startPoint y: 89, endPoint x: 522, endPoint y: 366, distance: 311.3
click at [522, 366] on div "Amber Class of [DATE] - [DATE] [GEOGRAPHIC_DATA] - [GEOGRAPHIC_DATA] Gesangzhuo…" at bounding box center [387, 232] width 311 height 377
click at [556, 255] on div "Amber Class of [DATE] - [DATE] [GEOGRAPHIC_DATA] - [GEOGRAPHIC_DATA] Gesangzhuo…" at bounding box center [387, 210] width 458 height 369
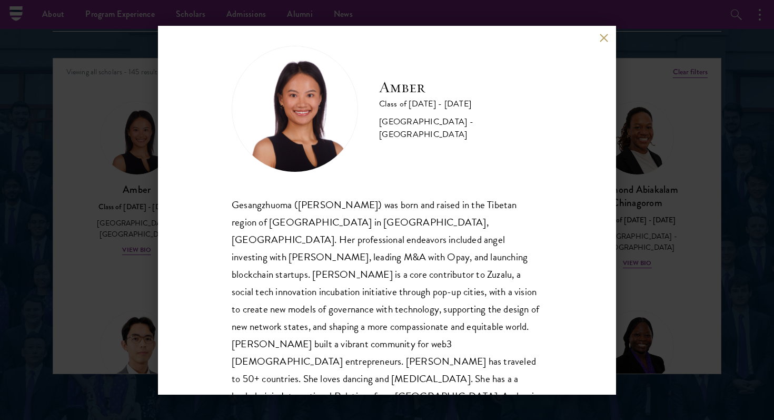
scroll to position [18, 0]
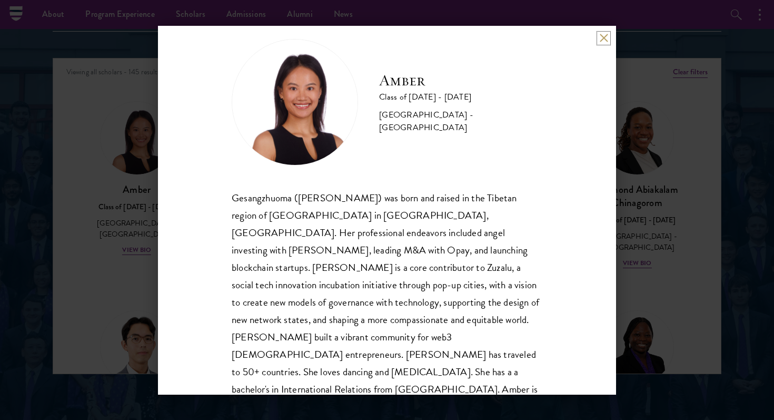
click at [605, 38] on button at bounding box center [604, 38] width 9 height 9
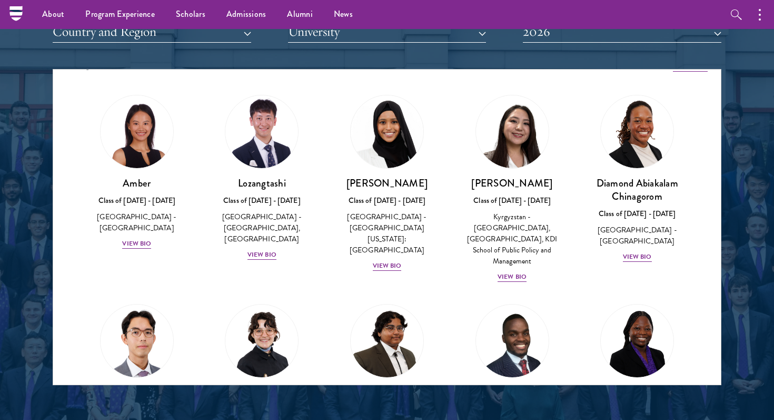
scroll to position [22, 0]
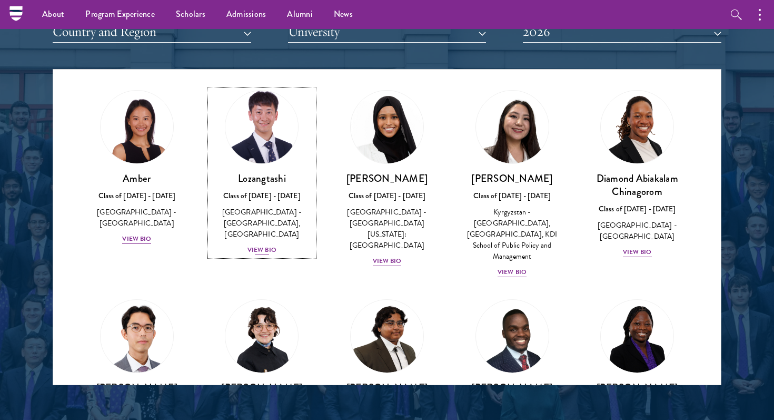
click at [276, 136] on img at bounding box center [262, 127] width 80 height 80
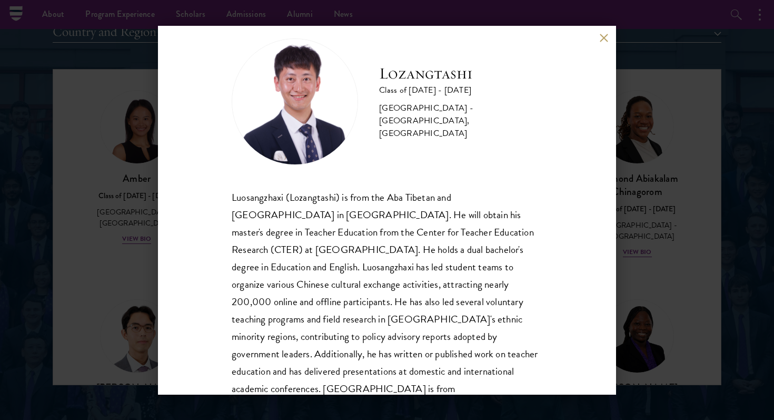
scroll to position [16, 0]
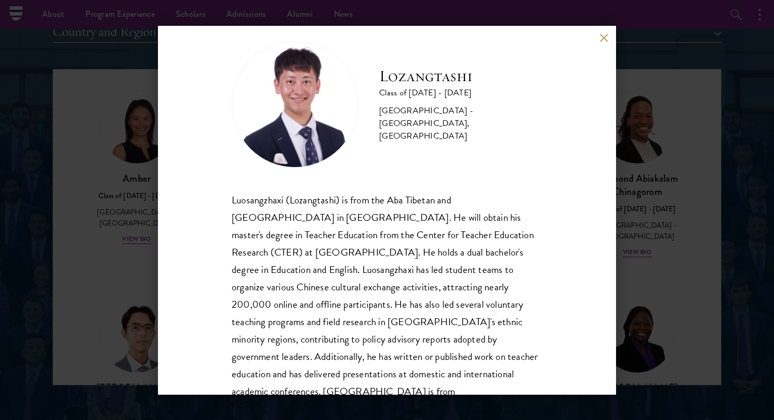
click at [566, 215] on div "Lozangtashi Class of [DATE] - [DATE] [GEOGRAPHIC_DATA] - [GEOGRAPHIC_DATA], [GE…" at bounding box center [387, 210] width 458 height 369
click at [605, 38] on button at bounding box center [604, 38] width 9 height 9
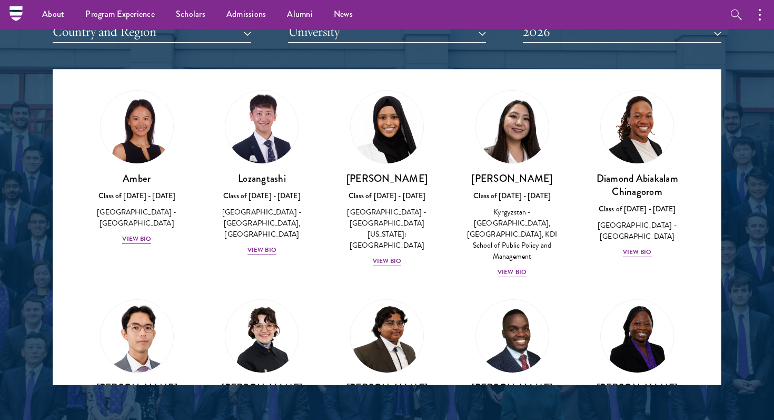
click at [442, 200] on div "[PERSON_NAME] Class of [DATE] - [DATE] [GEOGRAPHIC_DATA] - [GEOGRAPHIC_DATA][US…" at bounding box center [387, 179] width 125 height 198
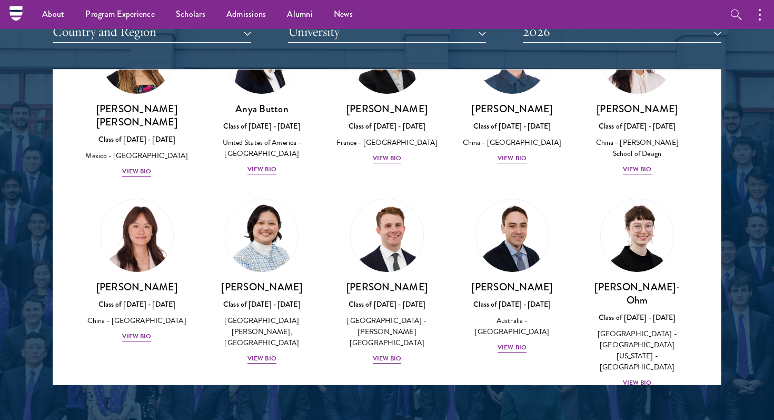
scroll to position [4411, 0]
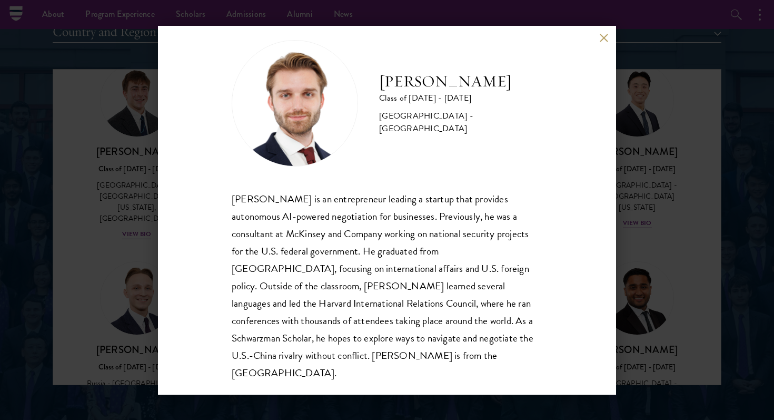
scroll to position [18, 0]
click at [571, 221] on div "[PERSON_NAME] Class of [DATE] - [DATE] [GEOGRAPHIC_DATA] - [GEOGRAPHIC_DATA] [P…" at bounding box center [387, 210] width 458 height 369
click at [604, 42] on button at bounding box center [604, 38] width 9 height 9
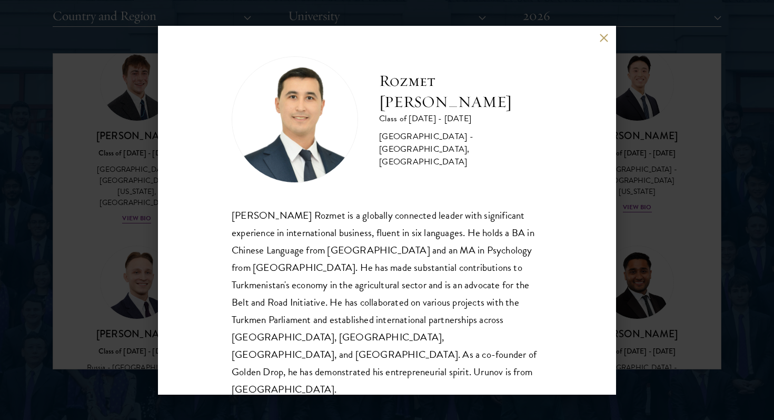
scroll to position [1349, 0]
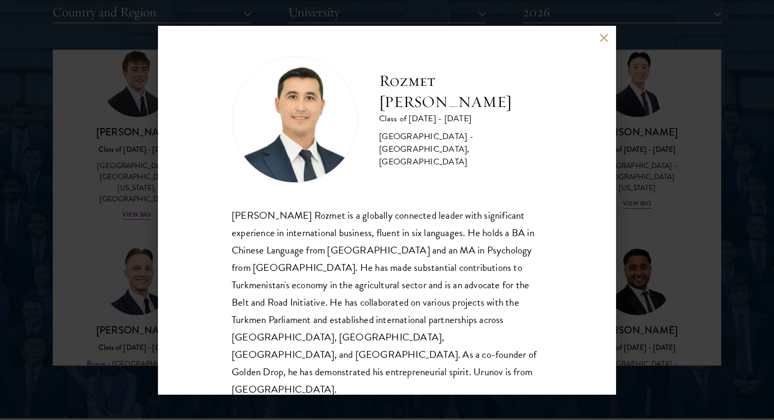
click at [604, 41] on button at bounding box center [604, 38] width 9 height 9
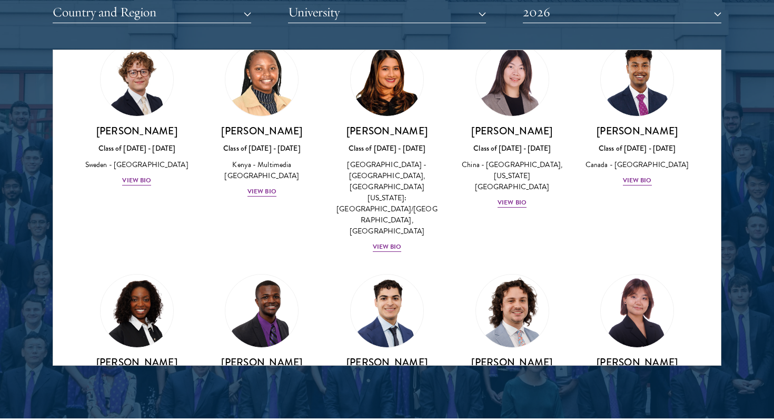
scroll to position [2583, 0]
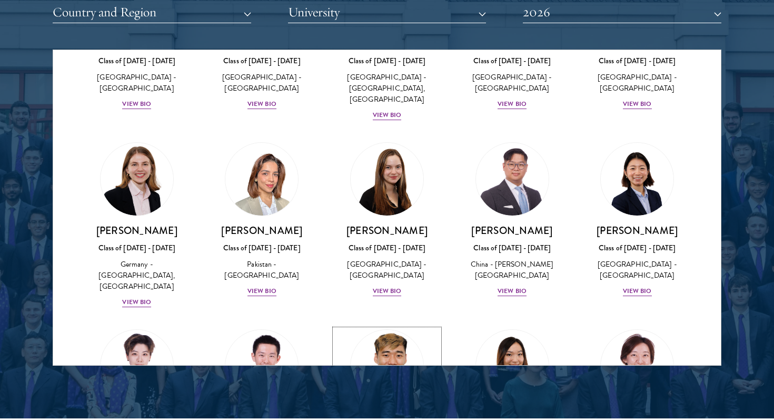
click at [386, 326] on img at bounding box center [387, 366] width 80 height 80
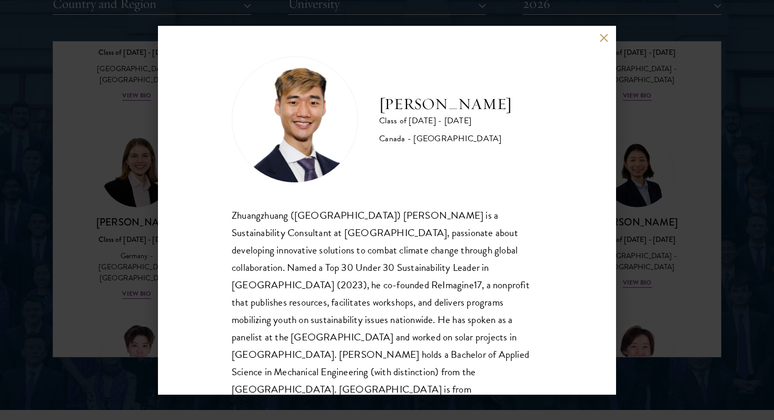
scroll to position [1361, 0]
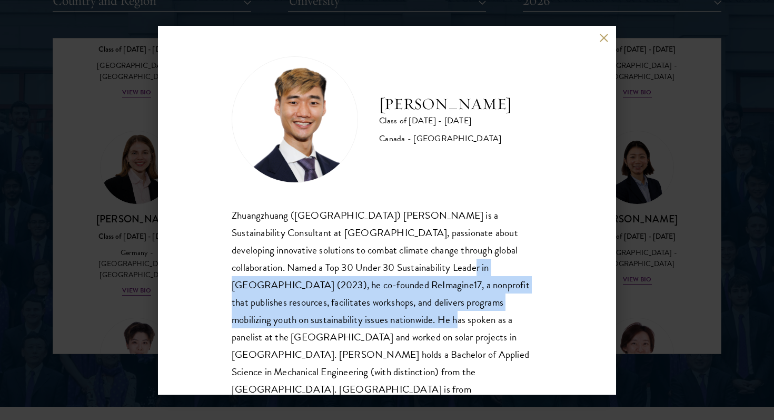
drag, startPoint x: 360, startPoint y: 266, endPoint x: 263, endPoint y: 323, distance: 113.1
click at [263, 323] on div "Zhuangzhuang ([GEOGRAPHIC_DATA]) [PERSON_NAME] is a Sustainability Consultant a…" at bounding box center [387, 311] width 311 height 209
click at [300, 315] on div "Zhuangzhuang ([GEOGRAPHIC_DATA]) [PERSON_NAME] is a Sustainability Consultant a…" at bounding box center [387, 311] width 311 height 209
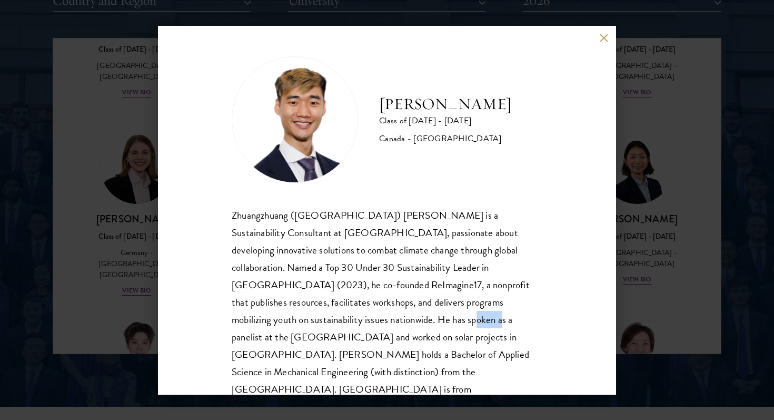
click at [300, 315] on div "Zhuangzhuang ([GEOGRAPHIC_DATA]) [PERSON_NAME] is a Sustainability Consultant a…" at bounding box center [387, 311] width 311 height 209
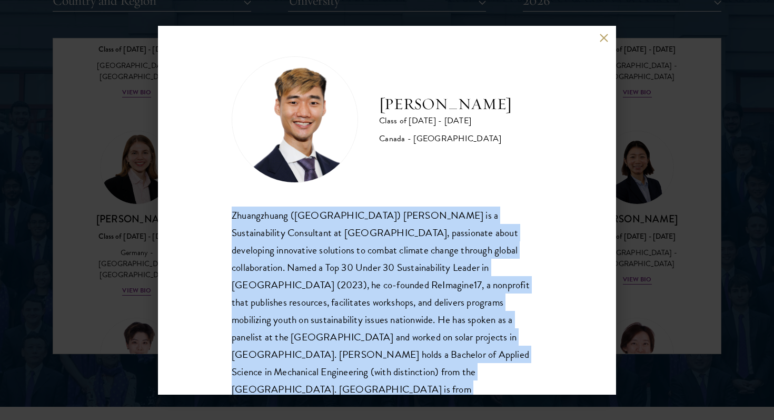
click at [325, 321] on div "Zhuangzhuang ([GEOGRAPHIC_DATA]) [PERSON_NAME] is a Sustainability Consultant a…" at bounding box center [387, 311] width 311 height 209
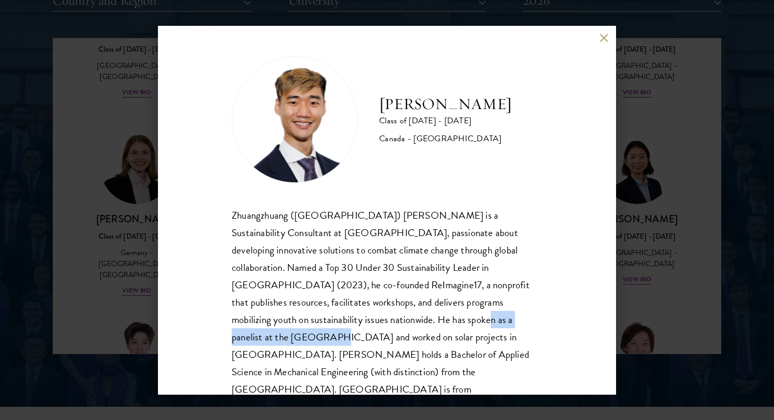
drag, startPoint x: 295, startPoint y: 321, endPoint x: 420, endPoint y: 322, distance: 125.4
click at [421, 322] on div "Zhuangzhuang ([GEOGRAPHIC_DATA]) [PERSON_NAME] is a Sustainability Consultant a…" at bounding box center [387, 311] width 311 height 209
click at [420, 322] on div "Zhuangzhuang ([GEOGRAPHIC_DATA]) [PERSON_NAME] is a Sustainability Consultant a…" at bounding box center [387, 311] width 311 height 209
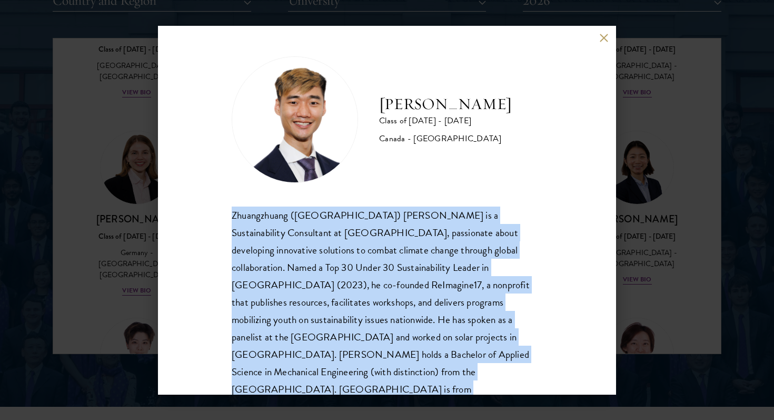
click at [420, 322] on div "Zhuangzhuang ([GEOGRAPHIC_DATA]) [PERSON_NAME] is a Sustainability Consultant a…" at bounding box center [387, 311] width 311 height 209
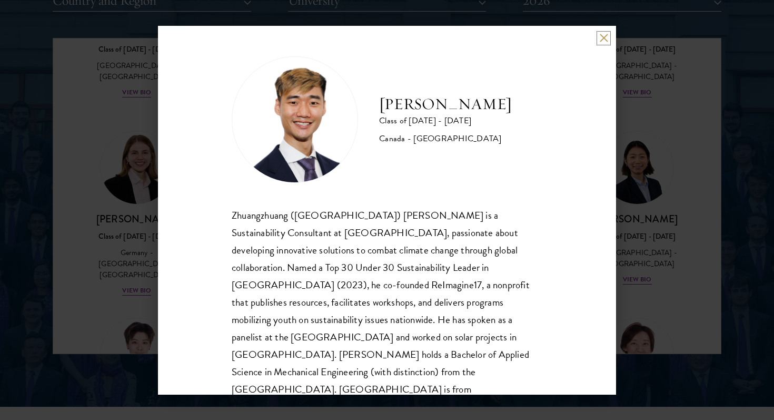
click at [605, 38] on button at bounding box center [604, 38] width 9 height 9
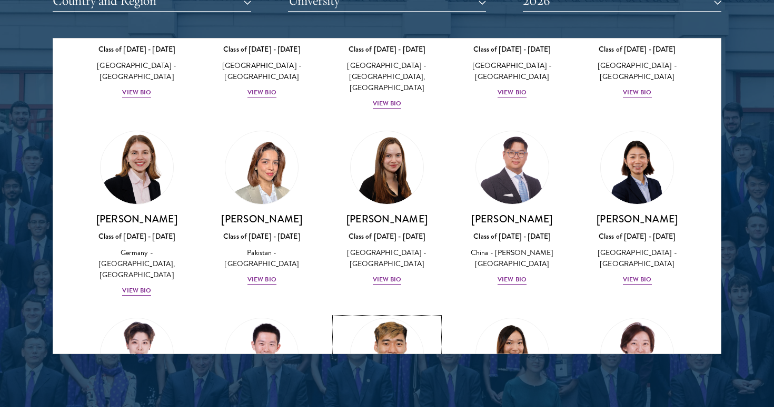
click at [382, 315] on img at bounding box center [387, 355] width 80 height 80
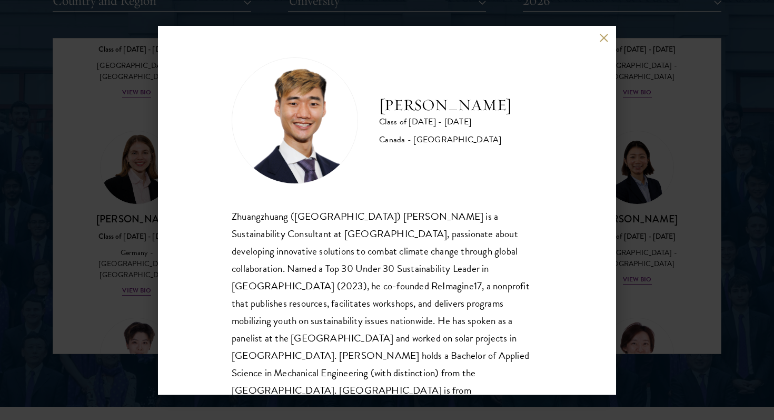
click at [608, 32] on div "[PERSON_NAME] Class of [DATE] - [DATE] [GEOGRAPHIC_DATA] - [GEOGRAPHIC_DATA] Zh…" at bounding box center [387, 210] width 458 height 369
click at [603, 37] on button at bounding box center [604, 38] width 9 height 9
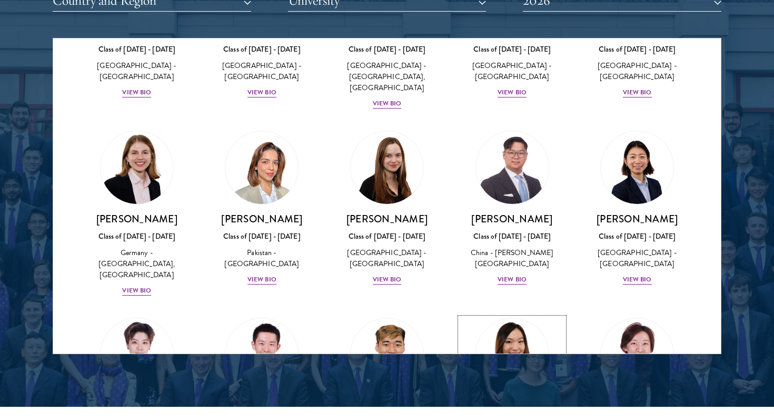
click at [528, 315] on img at bounding box center [513, 355] width 80 height 80
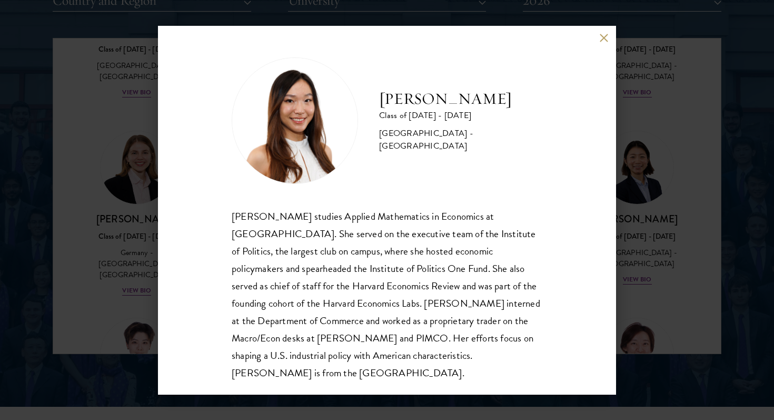
scroll to position [1, 0]
click at [607, 37] on button at bounding box center [604, 38] width 9 height 9
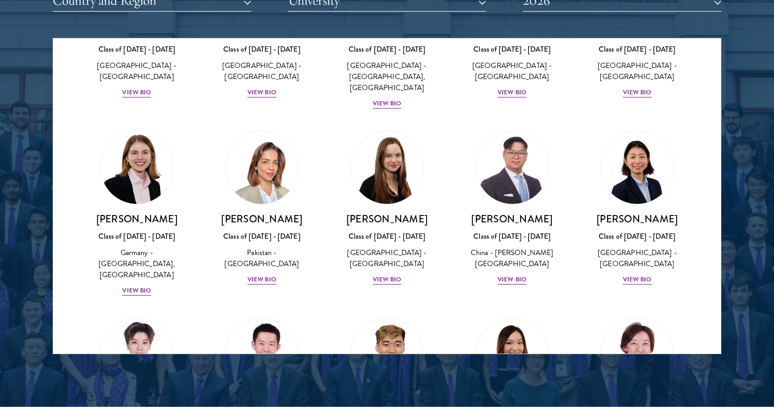
click at [699, 307] on div "[PERSON_NAME] Class of [DATE] - [DATE] [GEOGRAPHIC_DATA] - [GEOGRAPHIC_DATA][US…" at bounding box center [637, 406] width 125 height 198
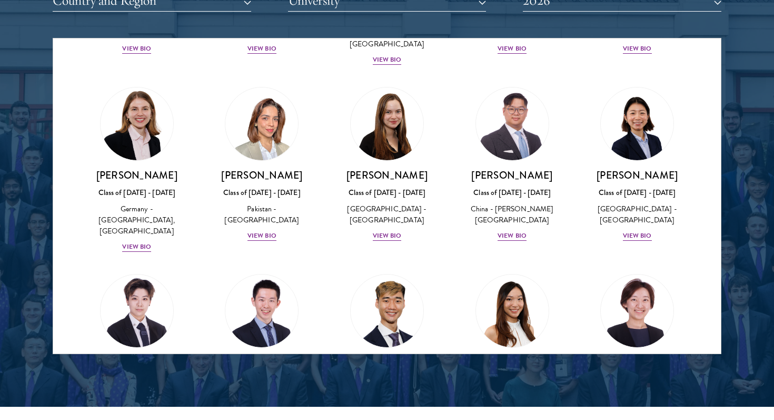
scroll to position [2629, 0]
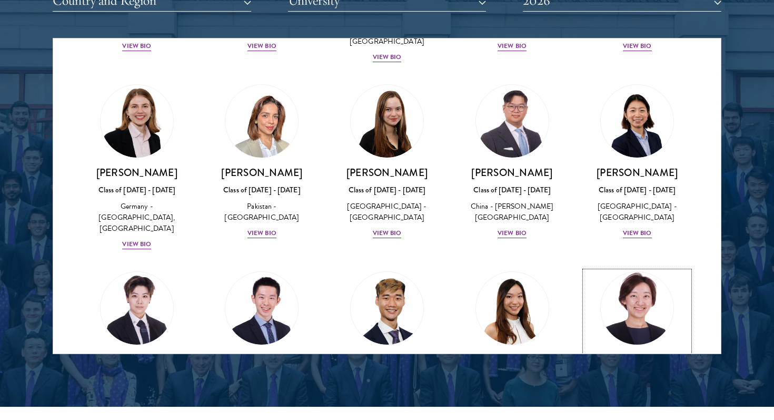
click at [654, 268] on img at bounding box center [637, 308] width 80 height 80
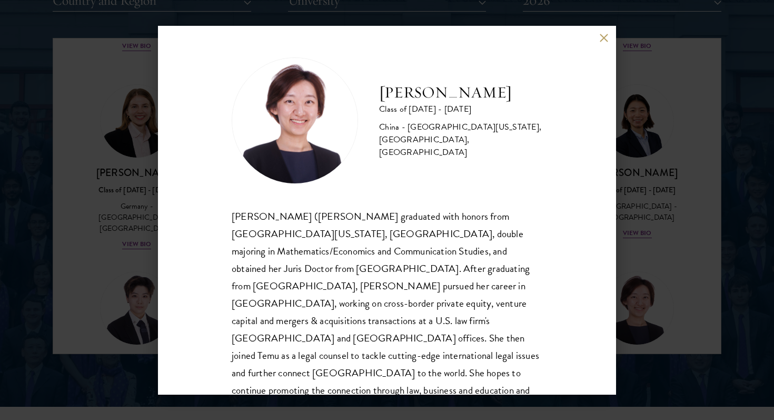
click at [601, 37] on button at bounding box center [604, 38] width 9 height 9
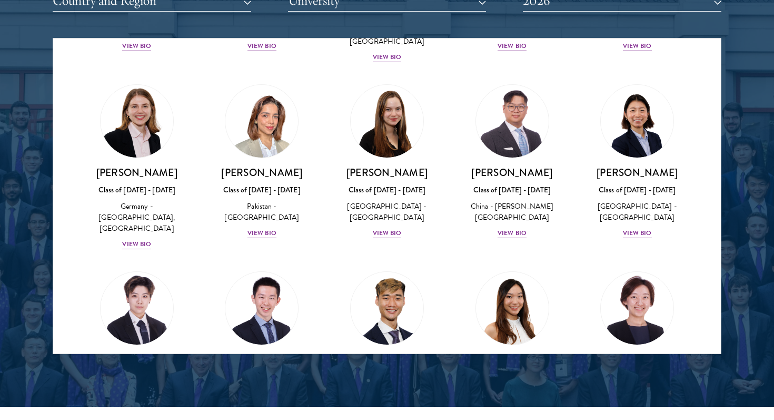
click at [699, 261] on div "[PERSON_NAME] Class of [DATE] - [DATE] [GEOGRAPHIC_DATA] - [GEOGRAPHIC_DATA][US…" at bounding box center [637, 360] width 125 height 198
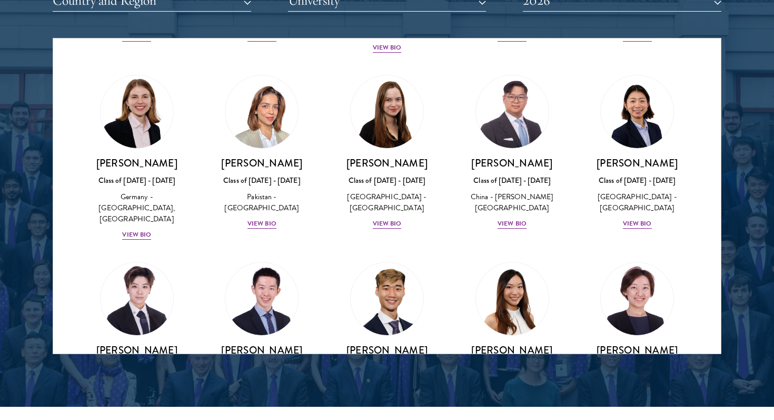
scroll to position [2640, 0]
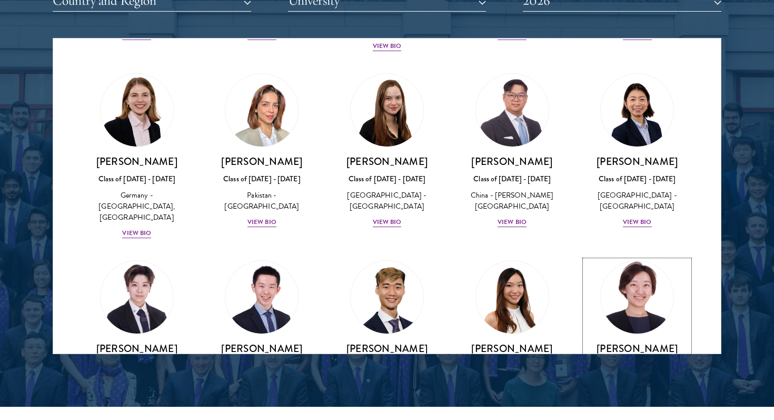
click at [642, 257] on img at bounding box center [637, 297] width 80 height 80
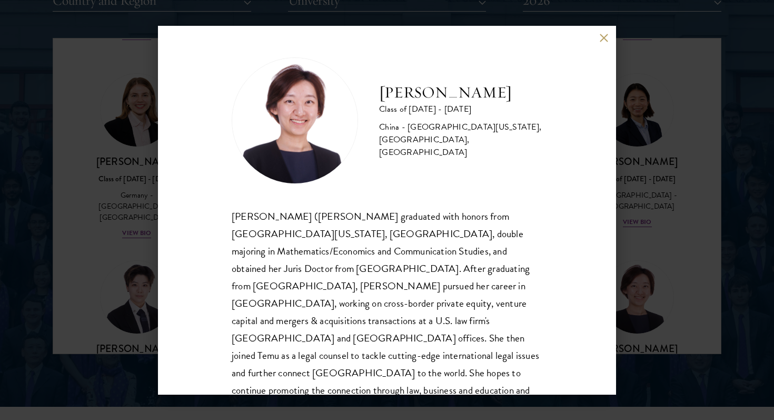
scroll to position [18, 0]
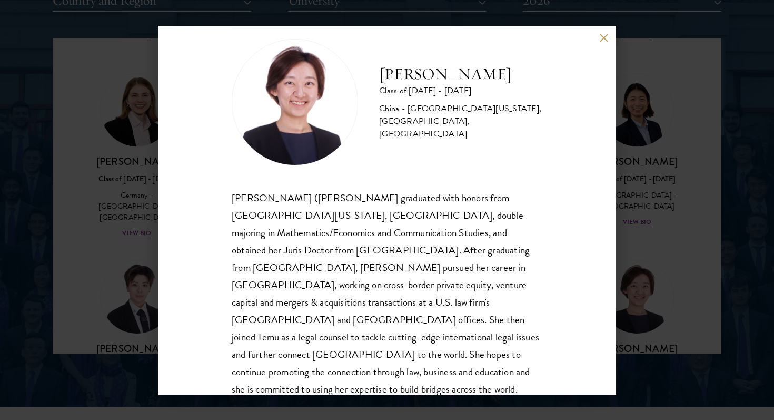
click at [601, 36] on button at bounding box center [604, 38] width 9 height 9
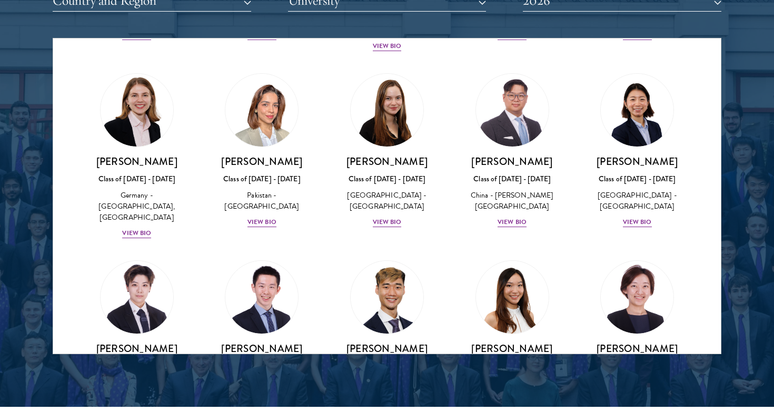
click at [705, 207] on div "Amber Class of [DATE] - [DATE] [GEOGRAPHIC_DATA] - [GEOGRAPHIC_DATA] View Bio C…" at bounding box center [387, 326] width 668 height 5797
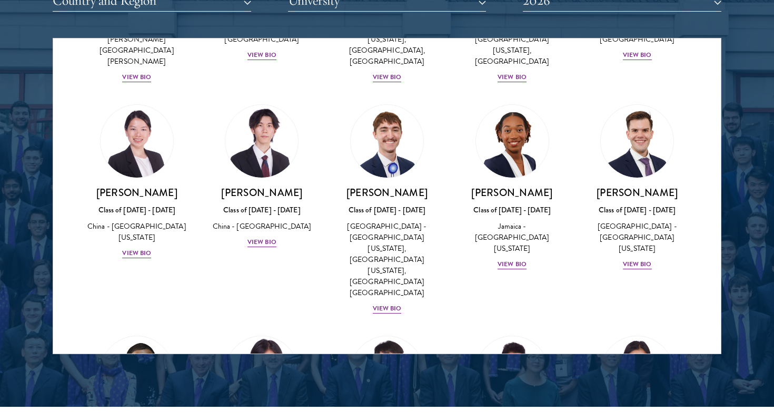
scroll to position [1659, 0]
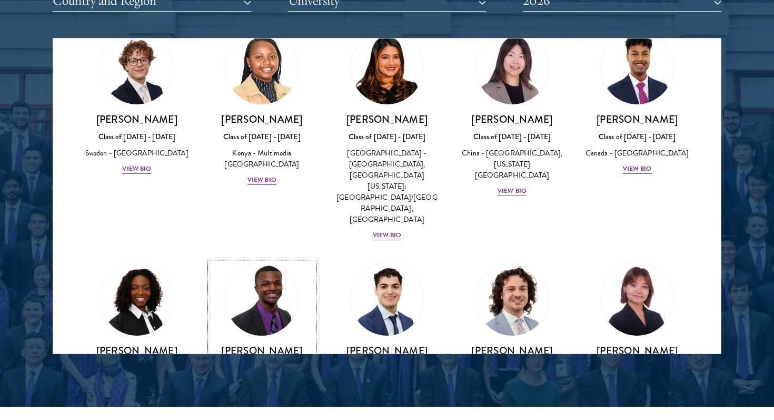
click at [277, 259] on img at bounding box center [262, 299] width 80 height 80
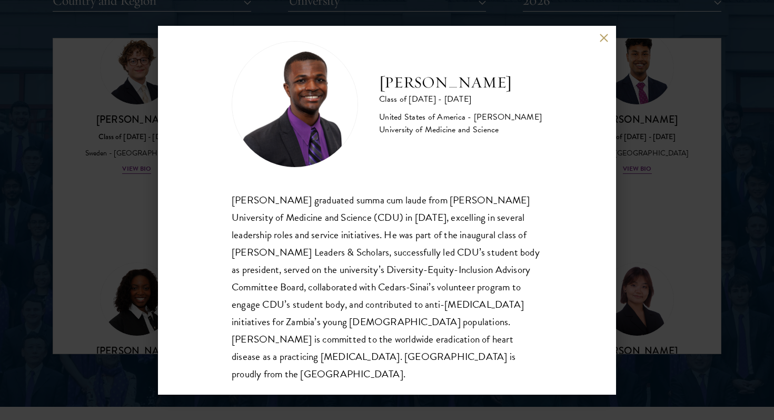
scroll to position [18, 0]
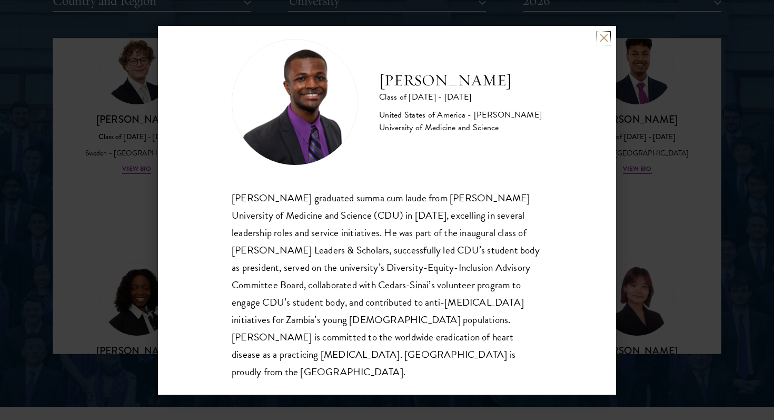
click at [605, 37] on button at bounding box center [604, 38] width 9 height 9
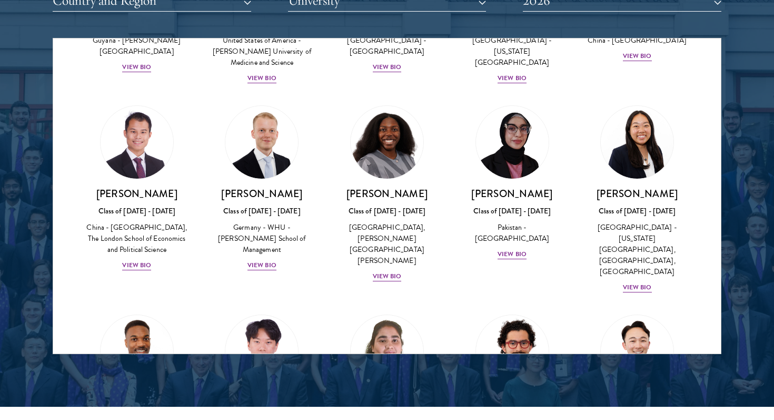
scroll to position [2017, 0]
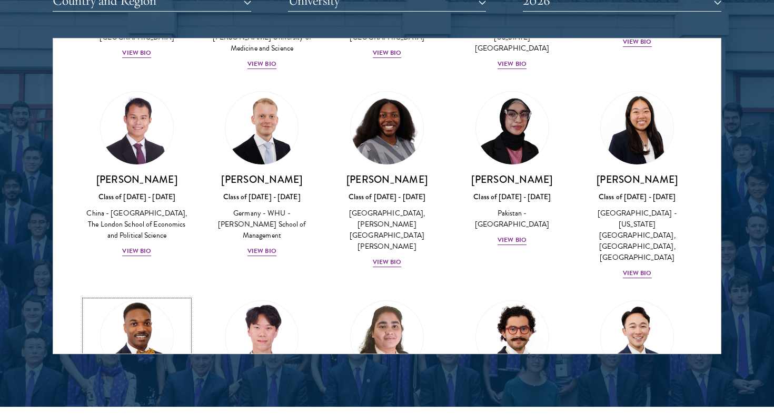
click at [144, 297] on img at bounding box center [137, 337] width 80 height 80
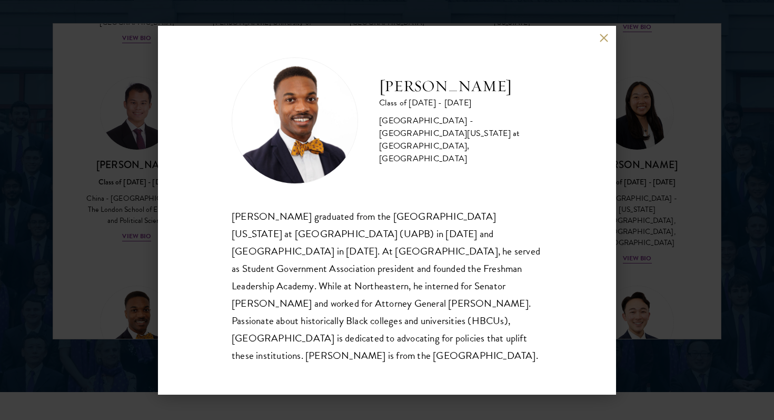
scroll to position [1377, 0]
click at [606, 43] on button at bounding box center [604, 38] width 9 height 9
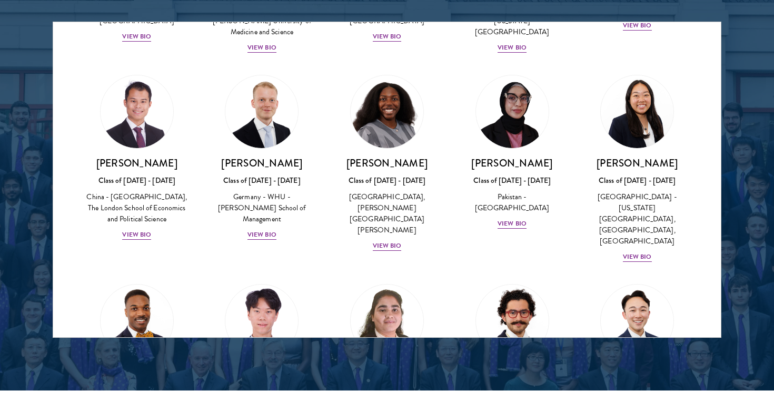
click at [444, 273] on div "[PERSON_NAME] Class of [DATE] - [DATE] [GEOGRAPHIC_DATA] - Dr. A P J [PERSON_NA…" at bounding box center [387, 361] width 125 height 176
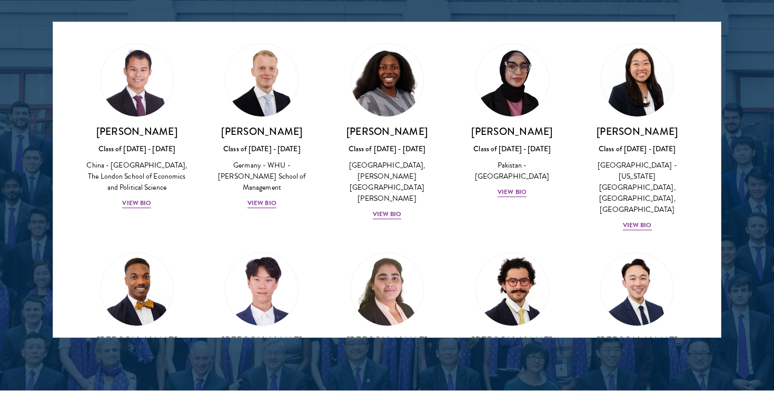
scroll to position [2051, 0]
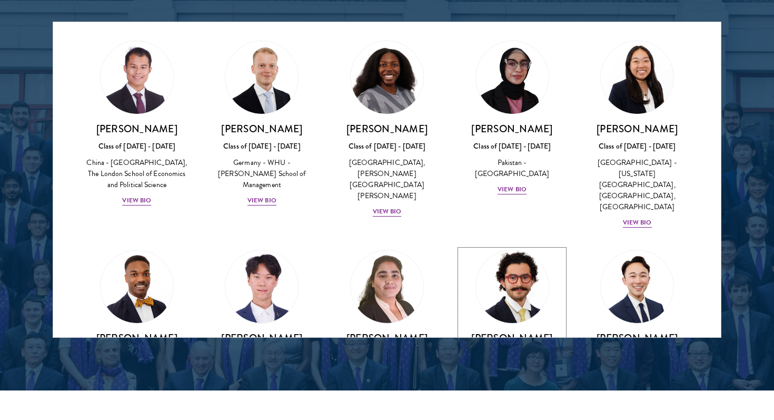
click at [526, 247] on img at bounding box center [513, 287] width 80 height 80
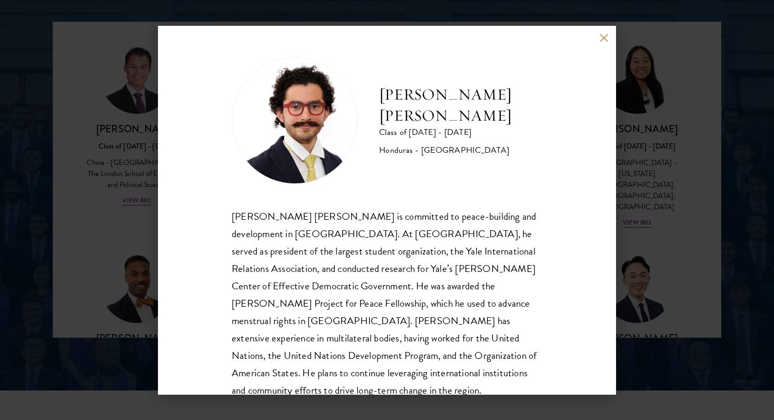
click at [603, 41] on button at bounding box center [604, 38] width 9 height 9
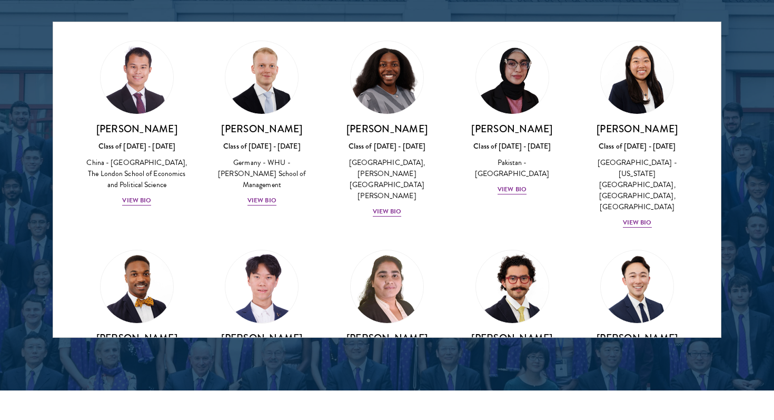
scroll to position [1659, 0]
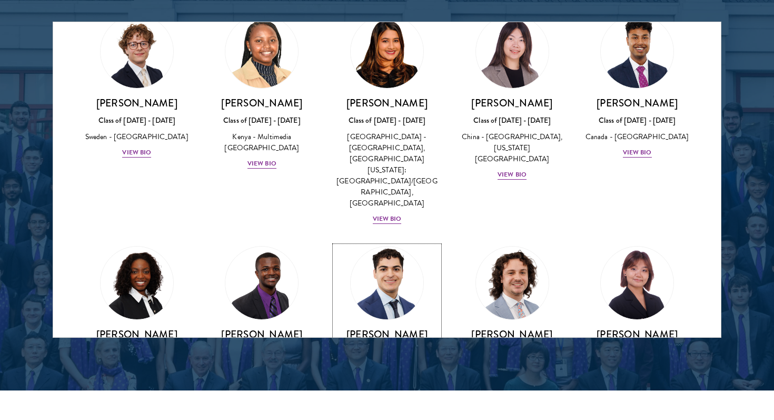
click at [427, 246] on link "[PERSON_NAME] Class of [DATE] - [DATE] [GEOGRAPHIC_DATA] - [GEOGRAPHIC_DATA] Vi…" at bounding box center [387, 323] width 104 height 155
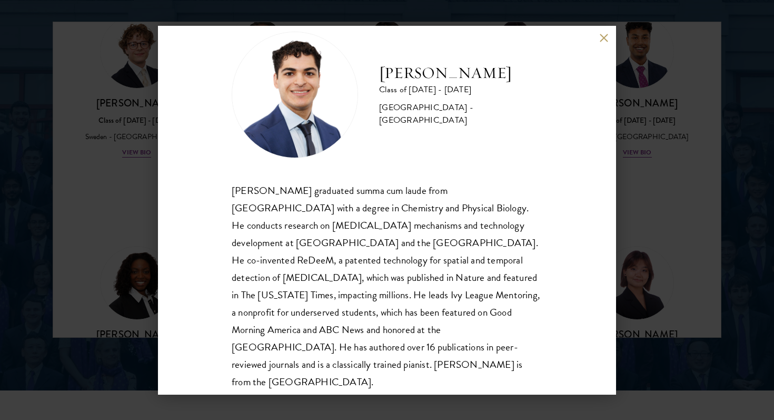
scroll to position [25, 0]
click at [608, 43] on div "[PERSON_NAME] Class of [DATE] - [DATE] [GEOGRAPHIC_DATA] - [GEOGRAPHIC_DATA] [P…" at bounding box center [387, 210] width 458 height 369
click at [601, 38] on button at bounding box center [604, 38] width 9 height 9
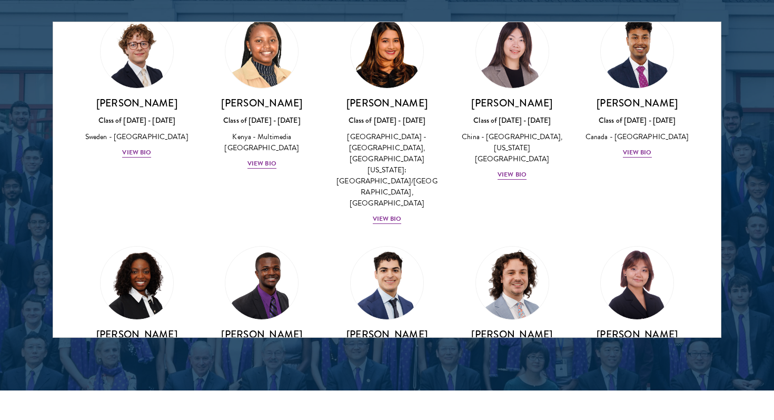
scroll to position [358, 0]
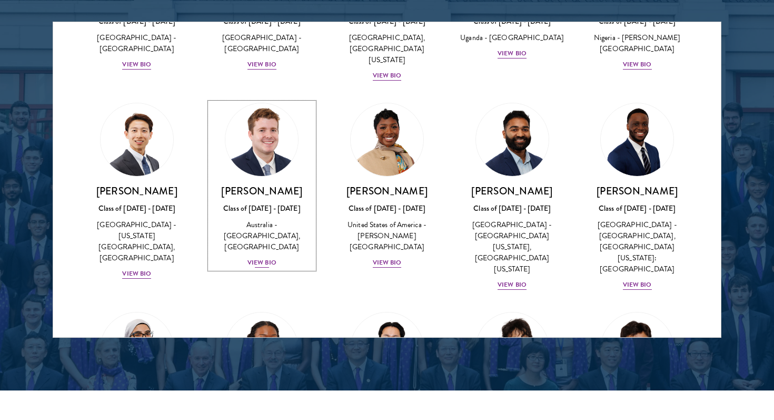
click at [270, 136] on img at bounding box center [262, 140] width 80 height 80
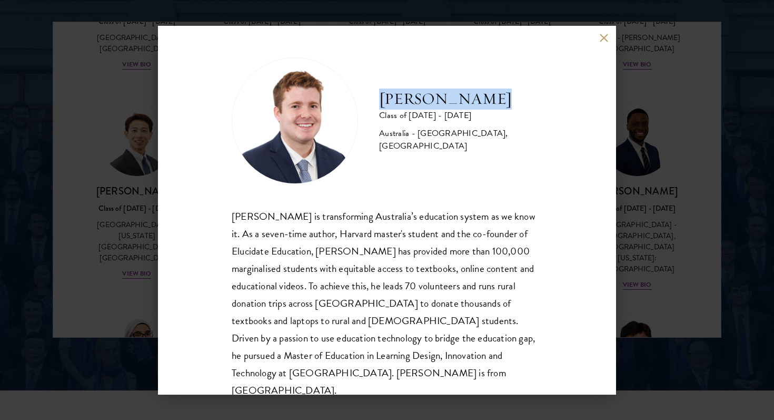
drag, startPoint x: 493, startPoint y: 97, endPoint x: 374, endPoint y: 96, distance: 119.1
click at [374, 96] on div "[PERSON_NAME] Class of [DATE] - [DATE] [GEOGRAPHIC_DATA] - [GEOGRAPHIC_DATA], […" at bounding box center [387, 120] width 311 height 126
copy h2 "[PERSON_NAME]"
click at [608, 39] on div "[PERSON_NAME] Class of [DATE] - [DATE] [GEOGRAPHIC_DATA] - [GEOGRAPHIC_DATA], […" at bounding box center [387, 210] width 458 height 369
click at [607, 39] on button at bounding box center [604, 38] width 9 height 9
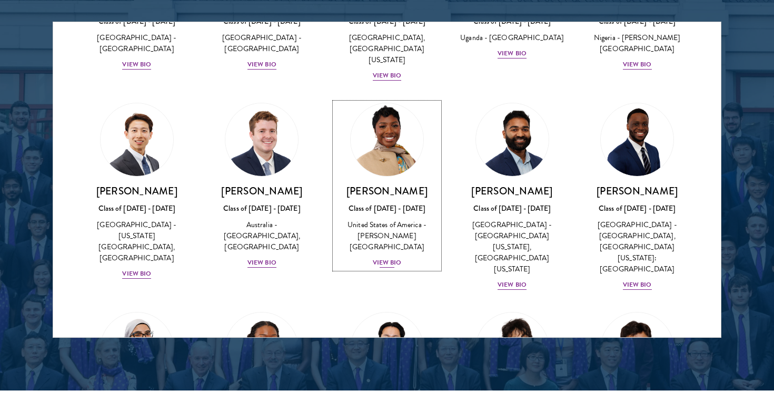
click at [405, 146] on img at bounding box center [387, 140] width 80 height 80
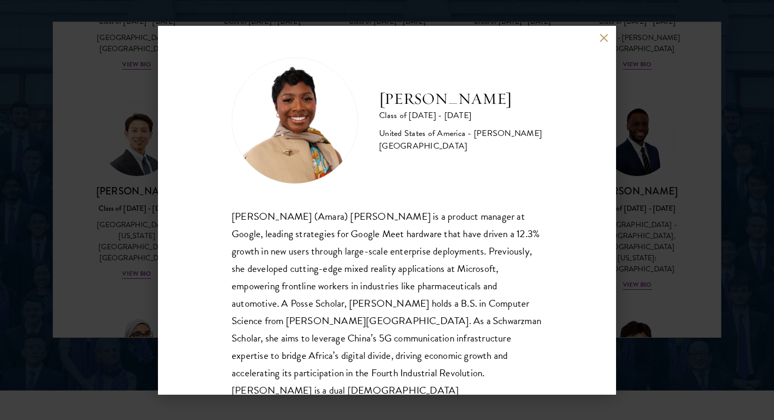
scroll to position [18, 0]
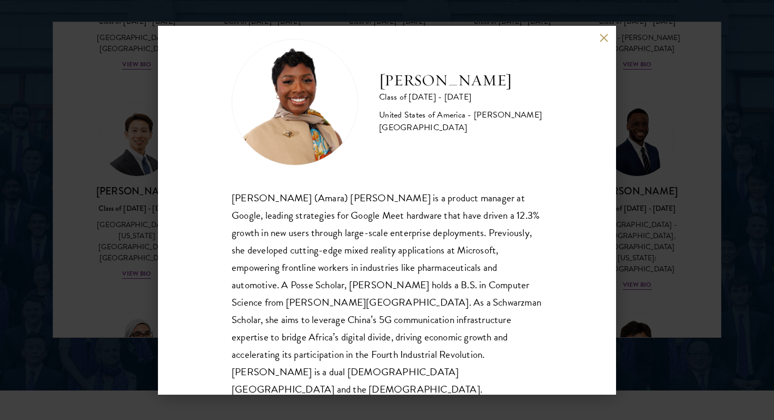
click at [605, 38] on button at bounding box center [604, 38] width 9 height 9
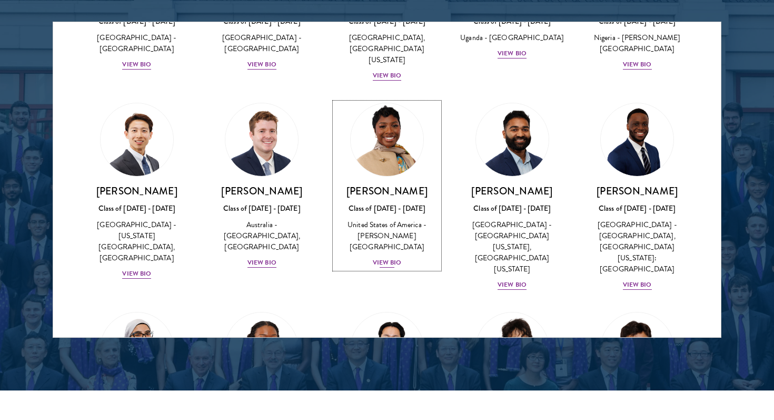
click at [387, 164] on img at bounding box center [387, 140] width 80 height 80
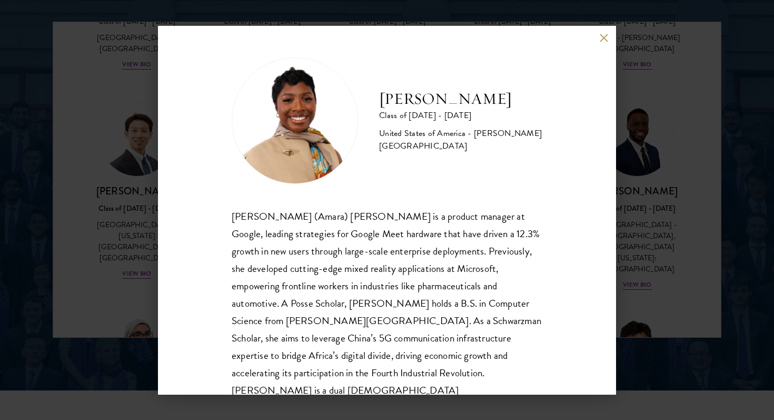
click at [604, 38] on button at bounding box center [604, 38] width 9 height 9
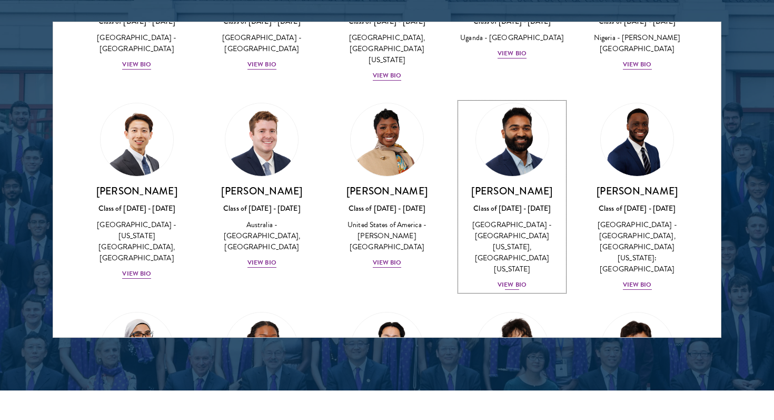
click at [462, 115] on link "[PERSON_NAME] Class of [DATE] - [DATE] [GEOGRAPHIC_DATA] - [GEOGRAPHIC_DATA][US…" at bounding box center [512, 197] width 104 height 188
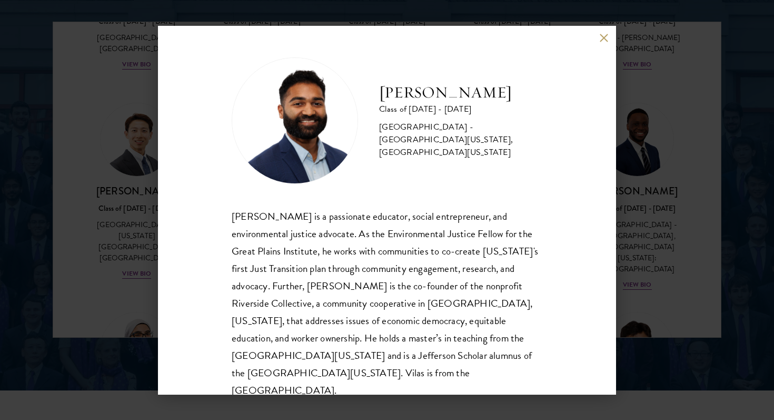
click at [604, 37] on button at bounding box center [604, 38] width 9 height 9
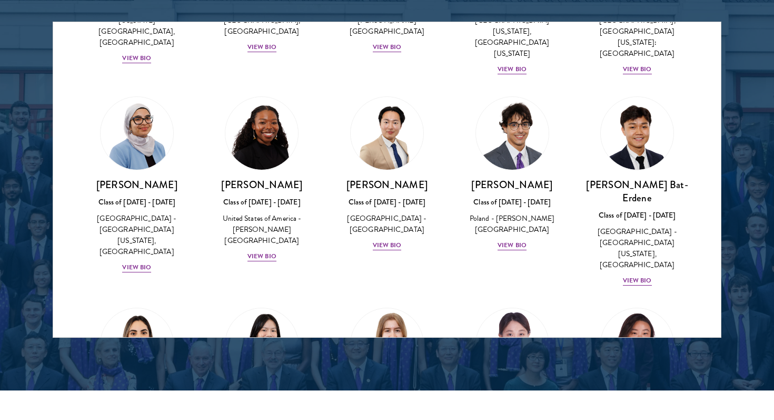
scroll to position [575, 0]
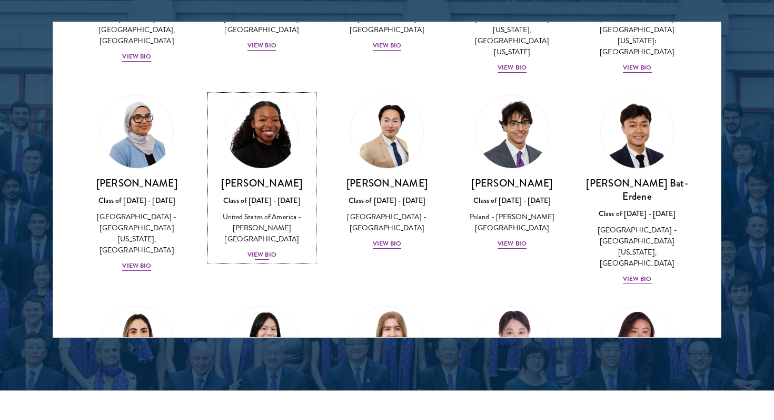
click at [261, 140] on img at bounding box center [262, 132] width 80 height 80
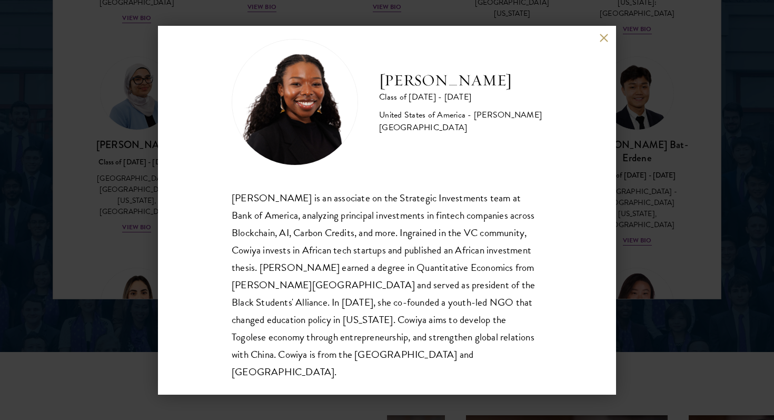
scroll to position [1418, 0]
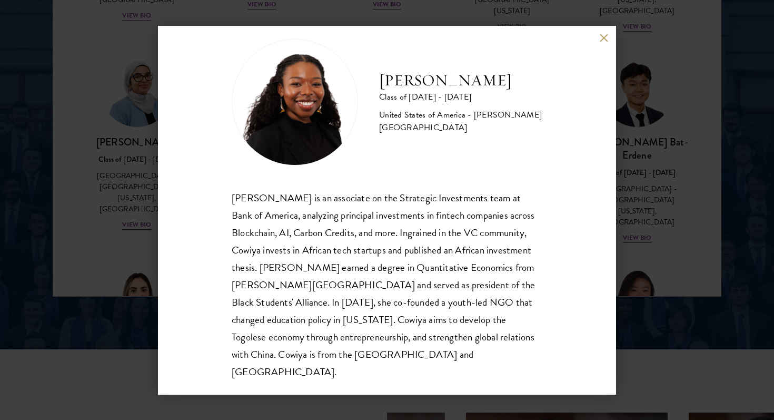
click at [602, 37] on button at bounding box center [604, 38] width 9 height 9
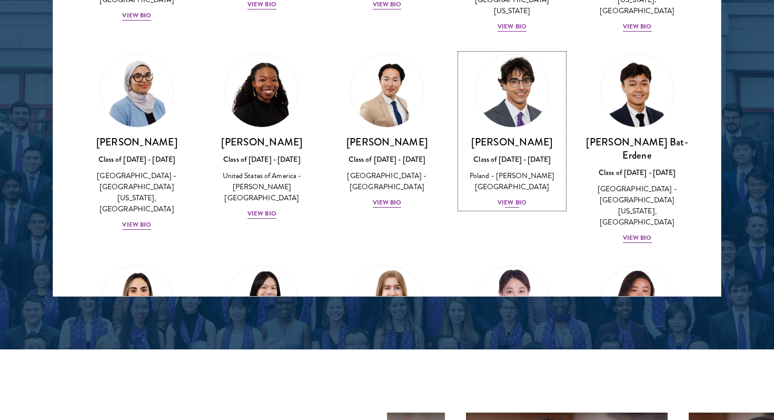
click at [540, 85] on img at bounding box center [513, 91] width 80 height 80
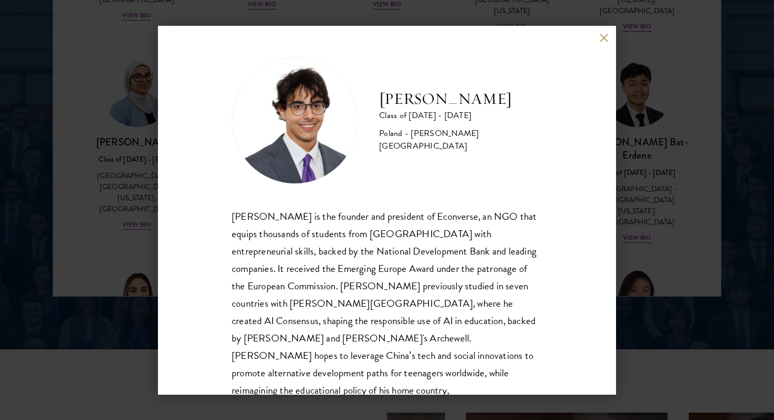
scroll to position [18, 0]
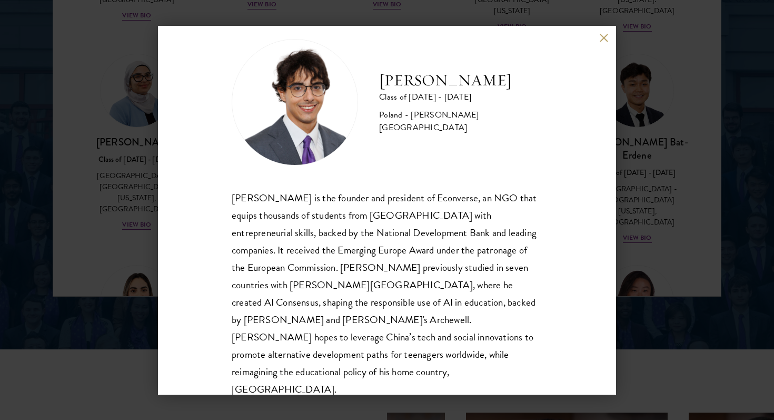
click at [439, 200] on div "[PERSON_NAME] is the founder and president of Econverse, an NGO that equips tho…" at bounding box center [387, 293] width 311 height 209
copy div "Econverse"
click at [603, 36] on button at bounding box center [604, 38] width 9 height 9
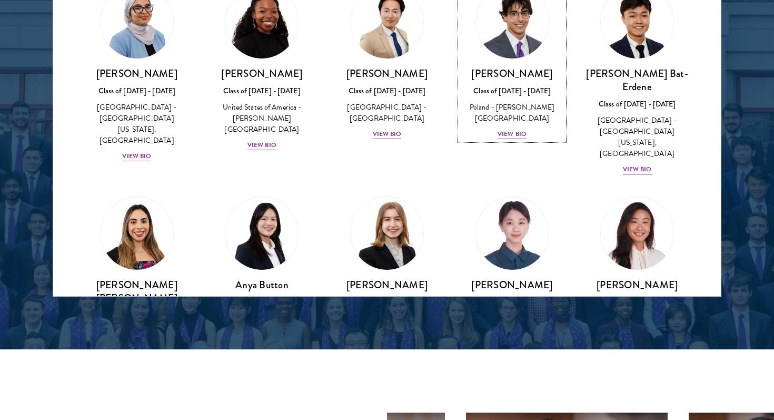
scroll to position [645, 0]
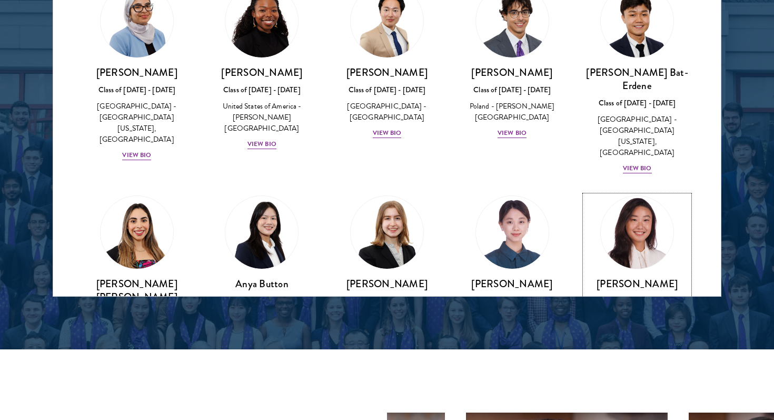
click at [651, 192] on img at bounding box center [637, 232] width 80 height 80
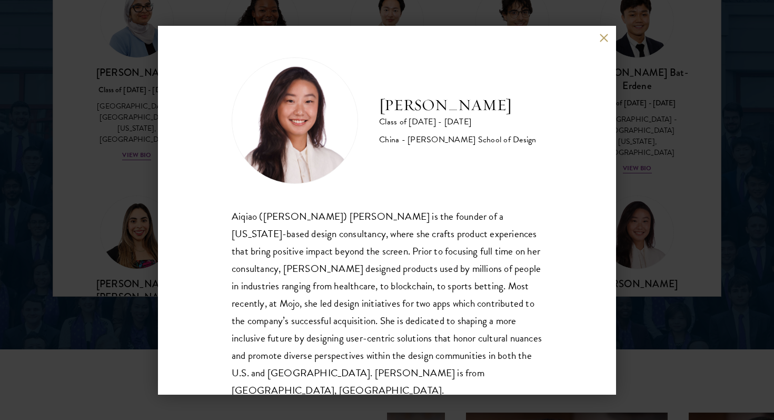
scroll to position [18, 0]
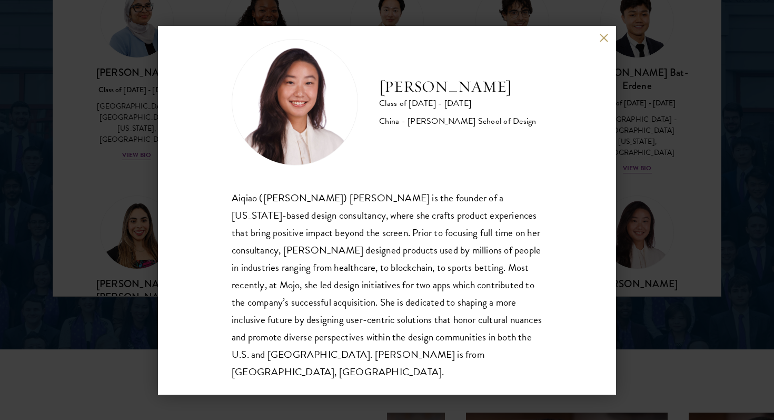
click at [516, 280] on div "Aiqiao ([PERSON_NAME]) [PERSON_NAME] is the founder of a [US_STATE]-based desig…" at bounding box center [387, 285] width 311 height 192
click at [486, 267] on div "Aiqiao ([PERSON_NAME]) [PERSON_NAME] is the founder of a [US_STATE]-based desig…" at bounding box center [387, 285] width 311 height 192
copy div "Mojo"
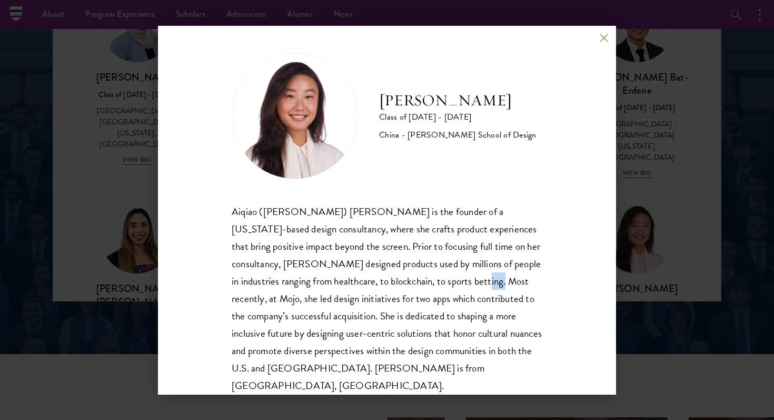
scroll to position [15, 0]
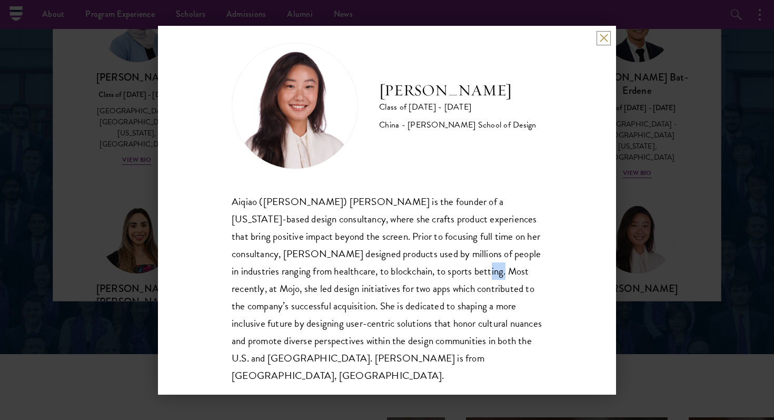
click at [605, 42] on button at bounding box center [604, 38] width 9 height 9
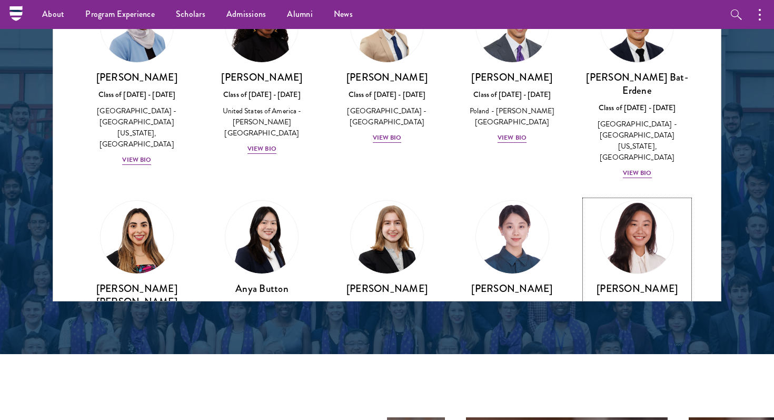
scroll to position [731, 0]
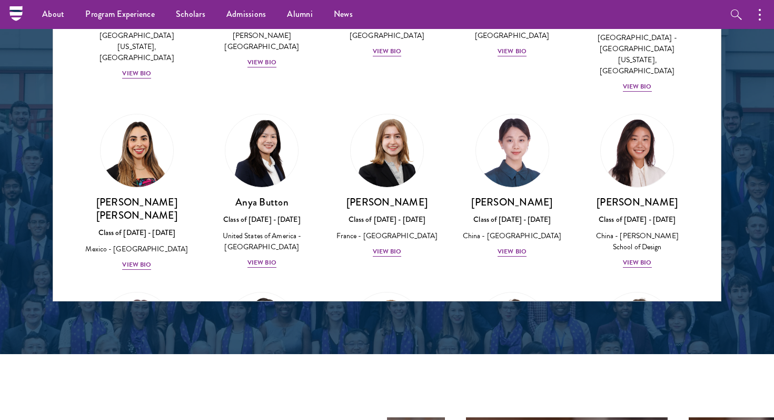
click at [283, 124] on img at bounding box center [262, 151] width 80 height 80
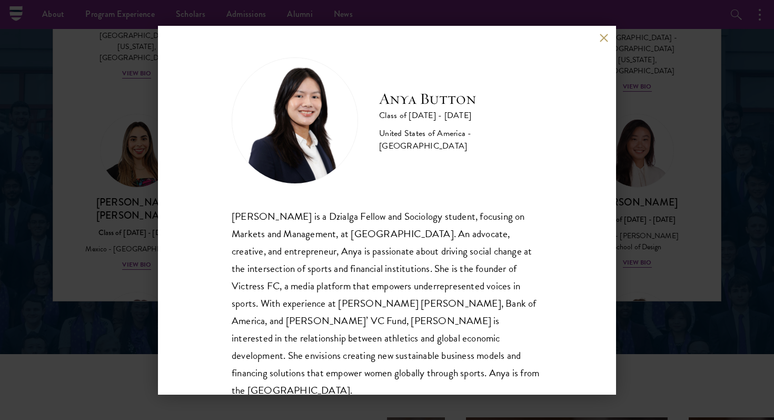
scroll to position [1, 0]
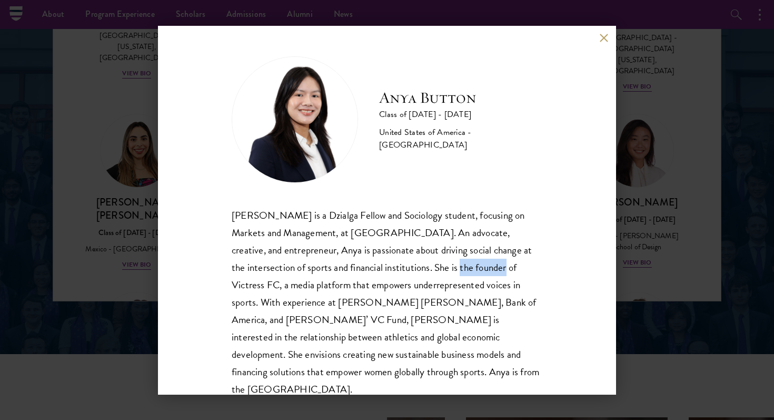
drag, startPoint x: 404, startPoint y: 266, endPoint x: 449, endPoint y: 264, distance: 44.8
click at [449, 264] on div "[PERSON_NAME] is a Dzialga Fellow and Sociology student, focusing on Markets an…" at bounding box center [387, 303] width 311 height 192
copy div "Victress FC"
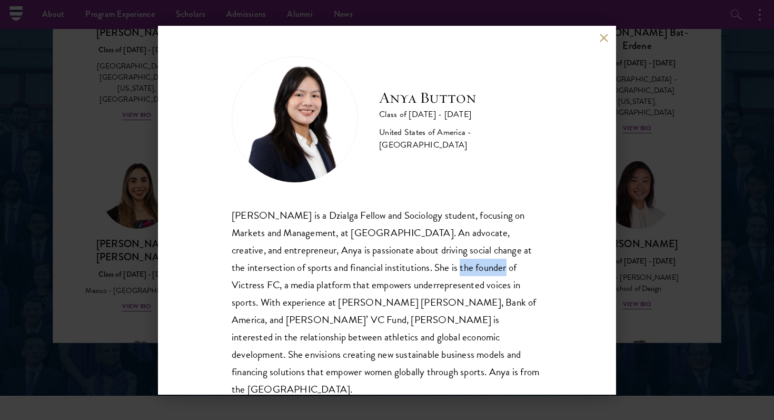
scroll to position [1370, 0]
click at [662, 210] on div "Anya Button Class of [DATE] - [DATE] [GEOGRAPHIC_DATA] - [GEOGRAPHIC_DATA] [PER…" at bounding box center [387, 210] width 774 height 420
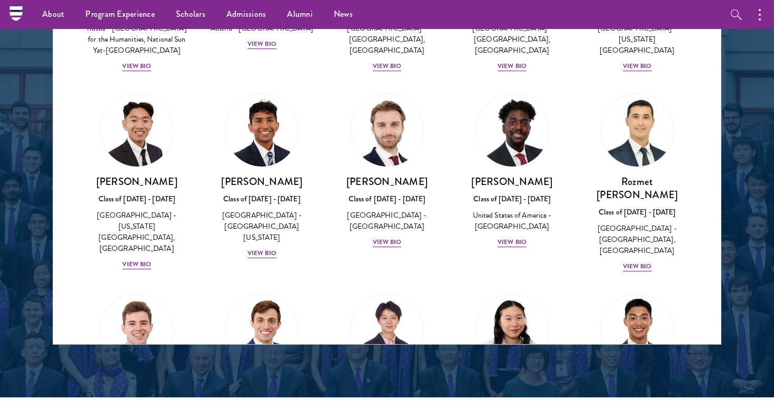
scroll to position [4607, 0]
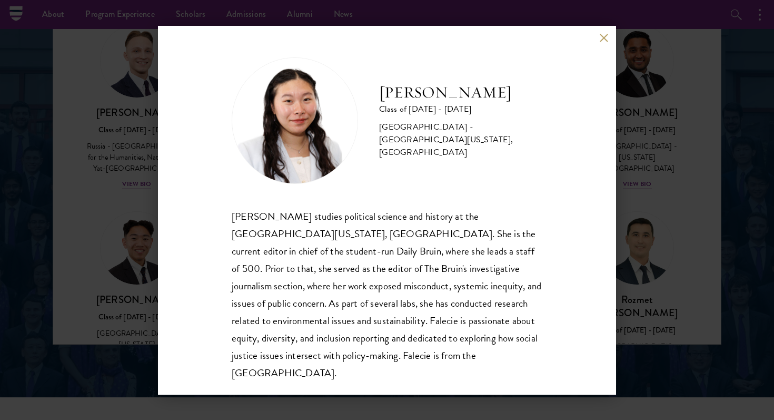
click at [602, 35] on button at bounding box center [604, 38] width 9 height 9
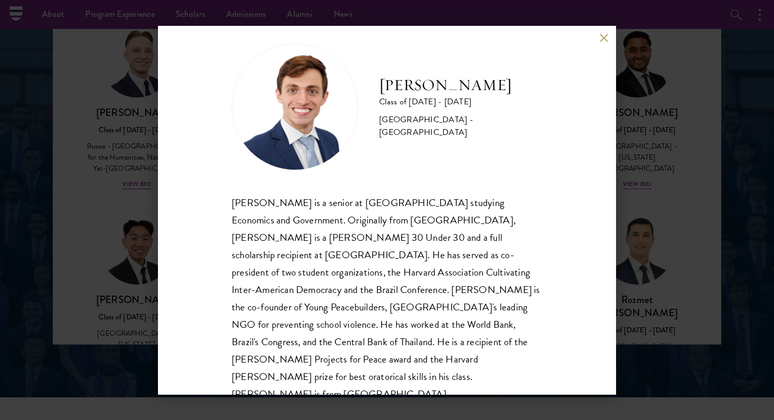
scroll to position [18, 0]
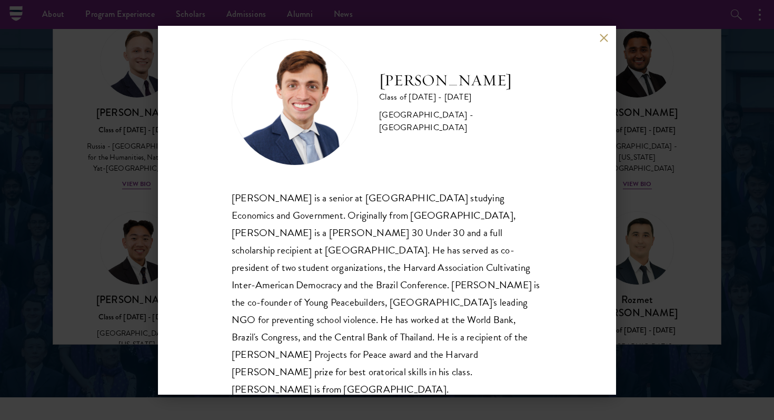
click at [711, 197] on div "[PERSON_NAME] Class of [DATE] - [DATE] [GEOGRAPHIC_DATA] - [GEOGRAPHIC_DATA] [P…" at bounding box center [387, 210] width 774 height 420
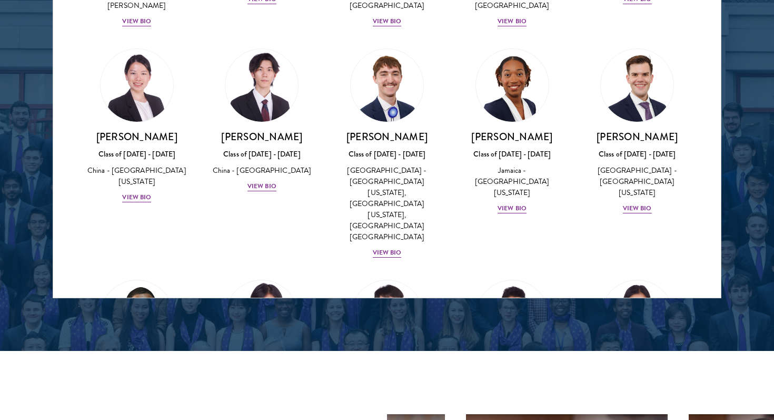
scroll to position [1427, 0]
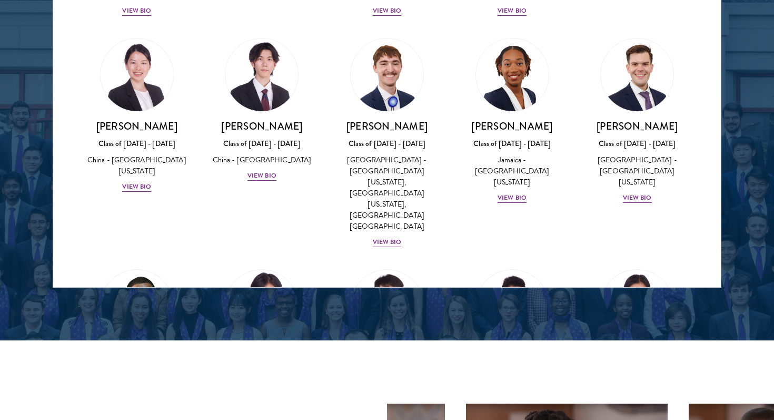
click at [754, 149] on div at bounding box center [387, 19] width 774 height 641
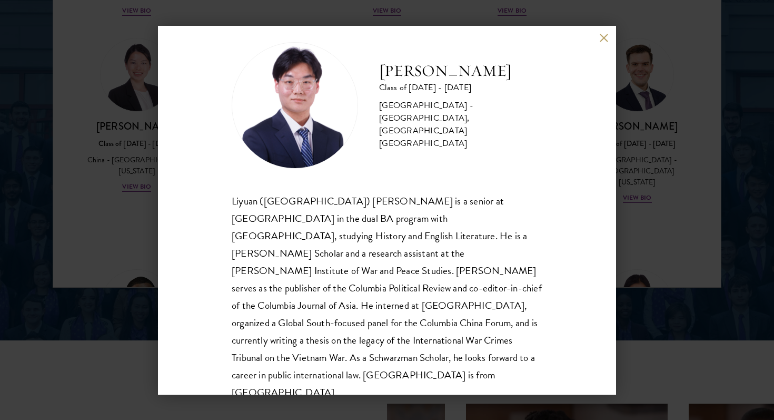
scroll to position [18, 0]
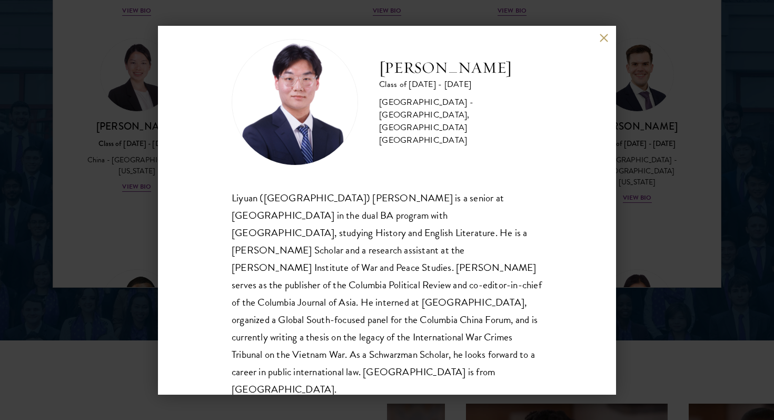
click at [112, 252] on div "[PERSON_NAME] Class of [DATE] - [DATE] [GEOGRAPHIC_DATA] - [GEOGRAPHIC_DATA], […" at bounding box center [387, 210] width 774 height 420
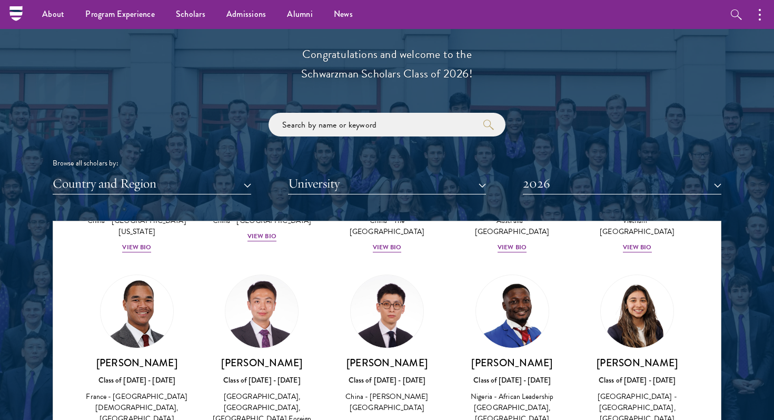
scroll to position [1178, 0]
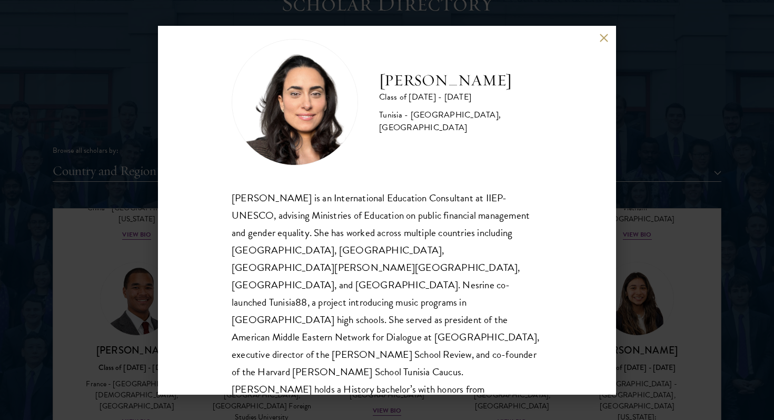
scroll to position [1192, 0]
click at [677, 269] on div "[PERSON_NAME] Class of [DATE] - [DATE] [GEOGRAPHIC_DATA] - [GEOGRAPHIC_DATA], […" at bounding box center [387, 210] width 774 height 420
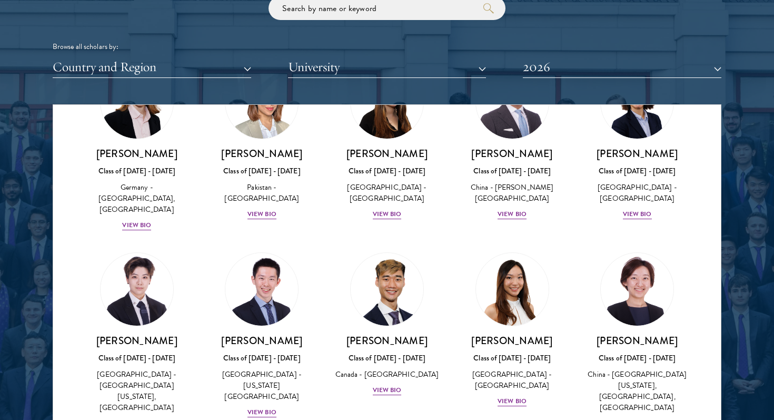
scroll to position [2690, 0]
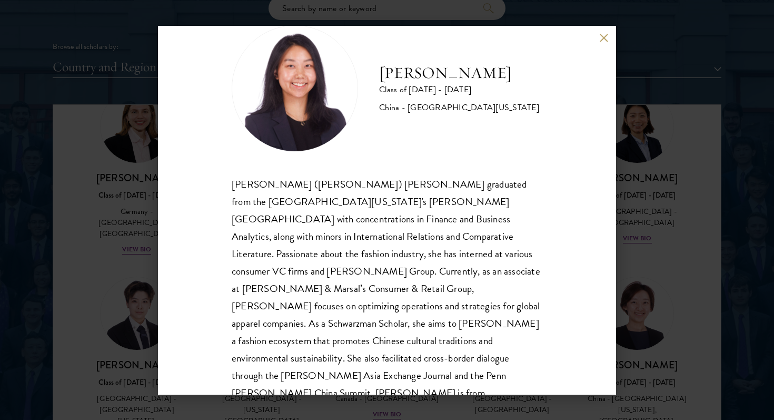
scroll to position [36, 0]
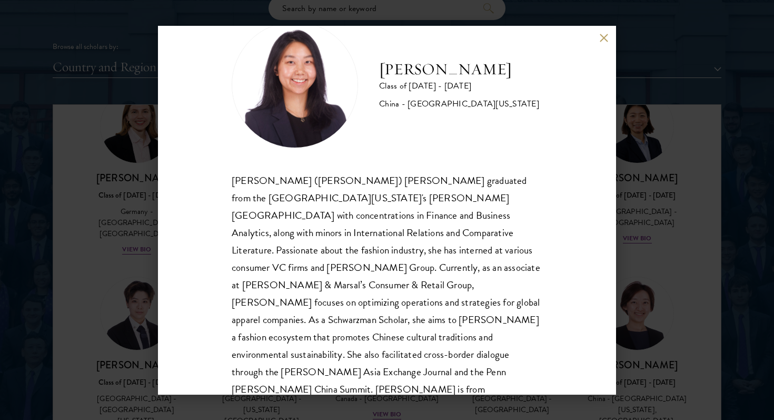
click at [677, 252] on div "[PERSON_NAME] Class of [DATE] - [DATE] [GEOGRAPHIC_DATA] - [GEOGRAPHIC_DATA][US…" at bounding box center [387, 210] width 774 height 420
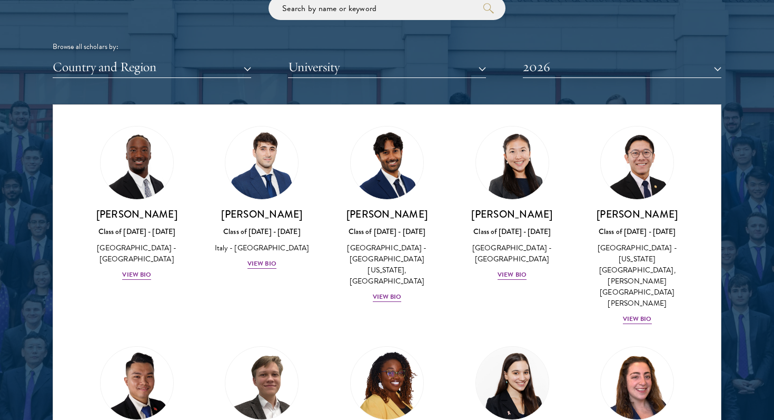
scroll to position [3165, 0]
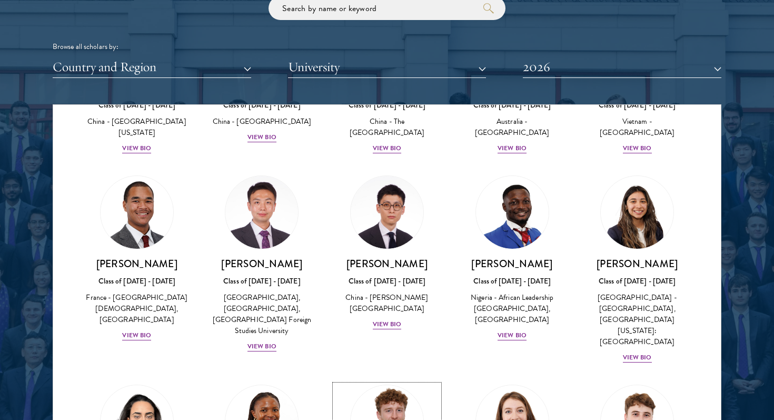
click at [380, 381] on img at bounding box center [387, 421] width 80 height 80
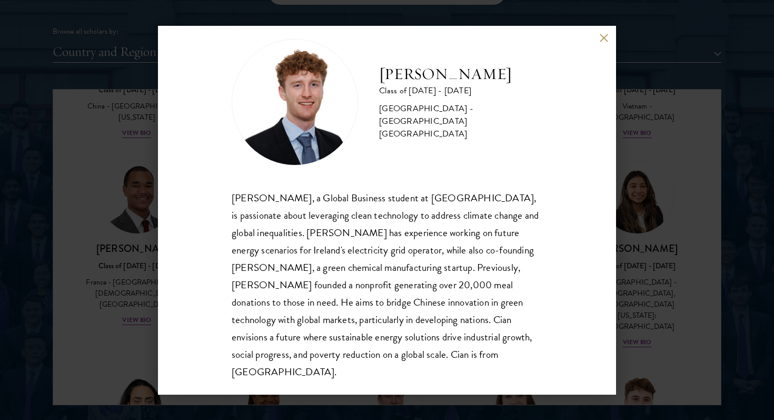
scroll to position [1311, 0]
click at [674, 266] on div "[PERSON_NAME] Class of [DATE] - [DATE] [GEOGRAPHIC_DATA] - [GEOGRAPHIC_DATA] [G…" at bounding box center [387, 210] width 774 height 420
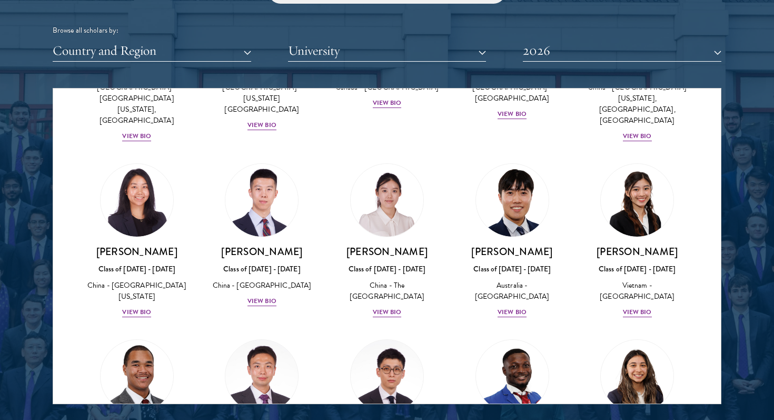
scroll to position [2988, 0]
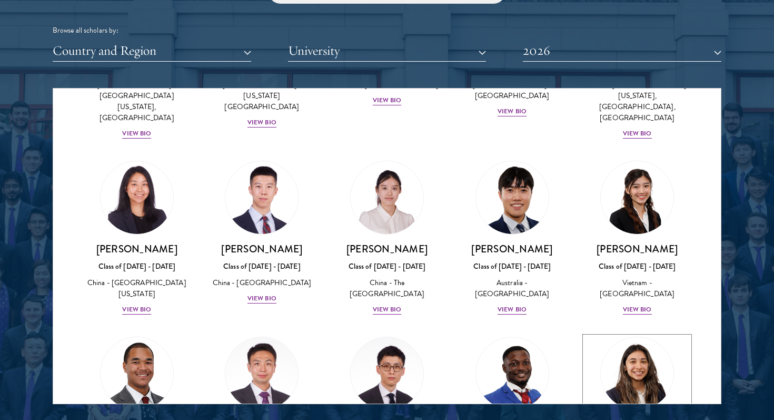
click at [613, 334] on img at bounding box center [637, 374] width 80 height 80
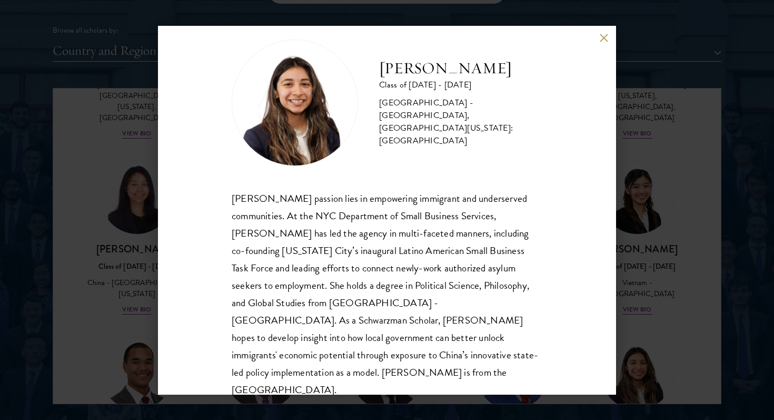
scroll to position [18, 0]
click at [682, 210] on div "[PERSON_NAME] Class of [DATE] - [DATE] [GEOGRAPHIC_DATA] - [GEOGRAPHIC_DATA], […" at bounding box center [387, 210] width 774 height 420
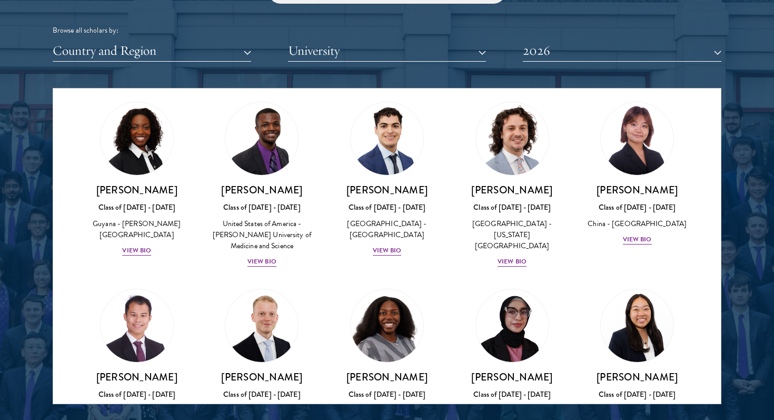
scroll to position [1859, 0]
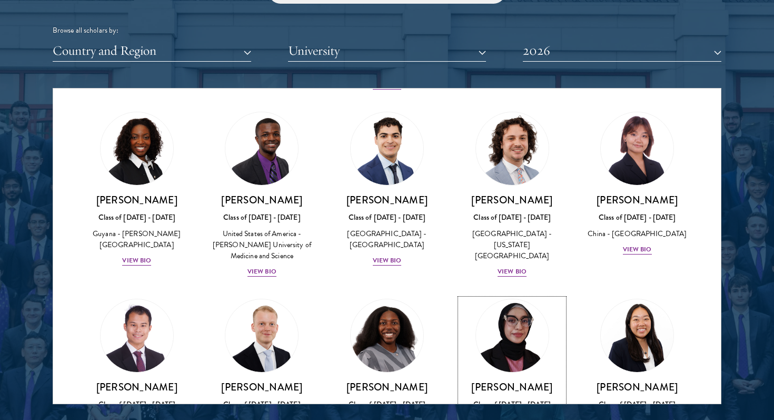
click at [536, 296] on img at bounding box center [513, 336] width 80 height 80
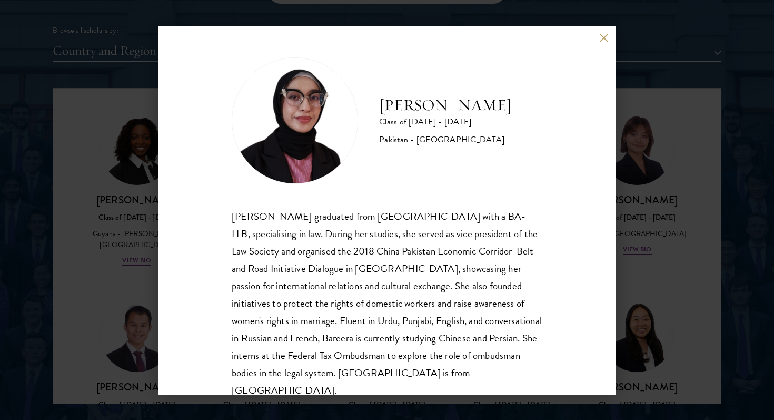
click at [665, 204] on div "Bree Javed Class of [DATE] - [DATE] [GEOGRAPHIC_DATA] - [GEOGRAPHIC_DATA] [PERS…" at bounding box center [387, 210] width 774 height 420
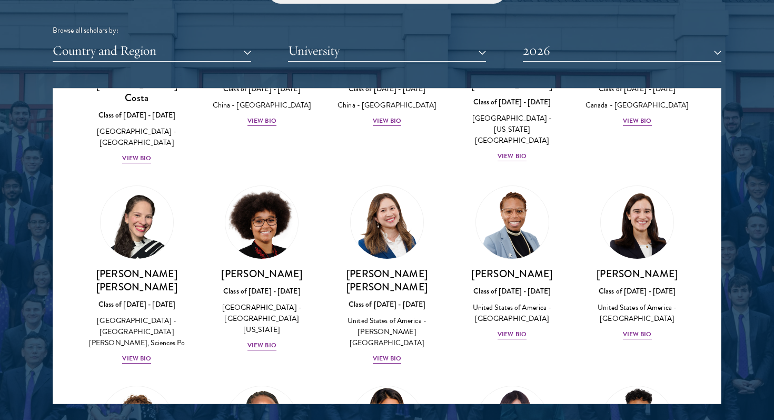
scroll to position [1378, 0]
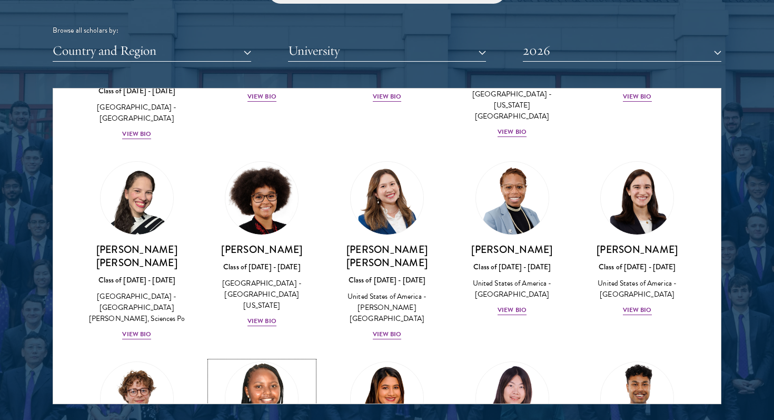
click at [263, 358] on img at bounding box center [262, 398] width 80 height 80
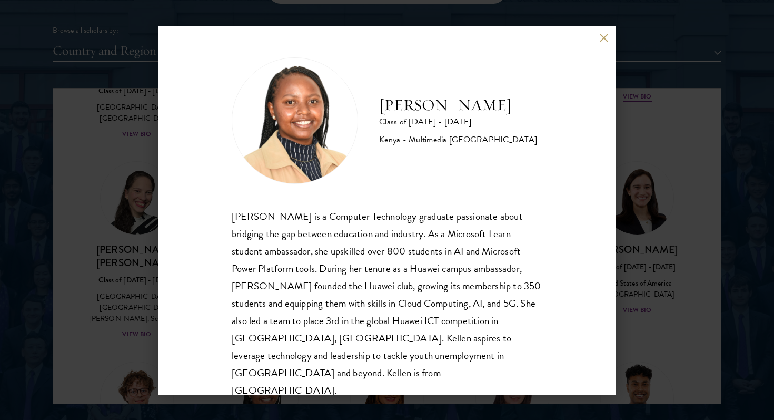
click at [600, 41] on button at bounding box center [604, 38] width 9 height 9
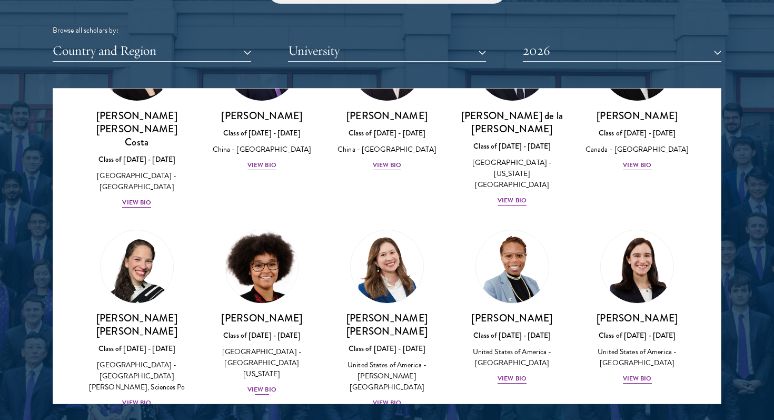
scroll to position [1309, 0]
click at [286, 227] on img at bounding box center [262, 267] width 80 height 80
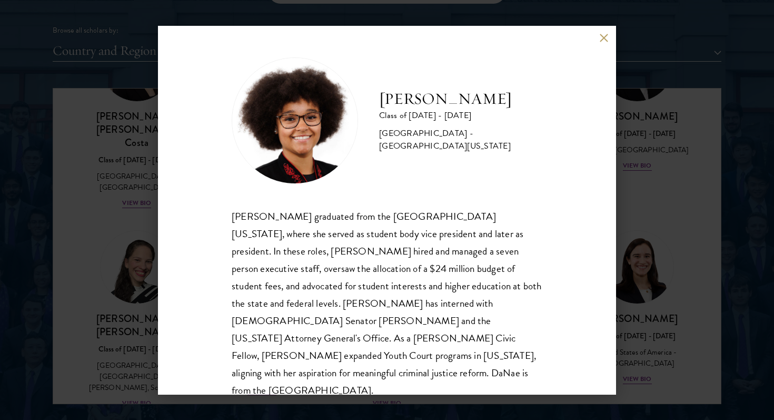
click at [601, 38] on button at bounding box center [604, 38] width 9 height 9
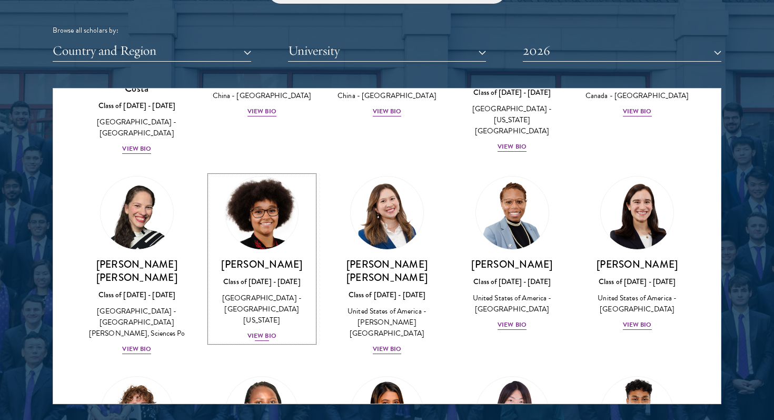
scroll to position [1350, 0]
